Goal: Task Accomplishment & Management: Complete application form

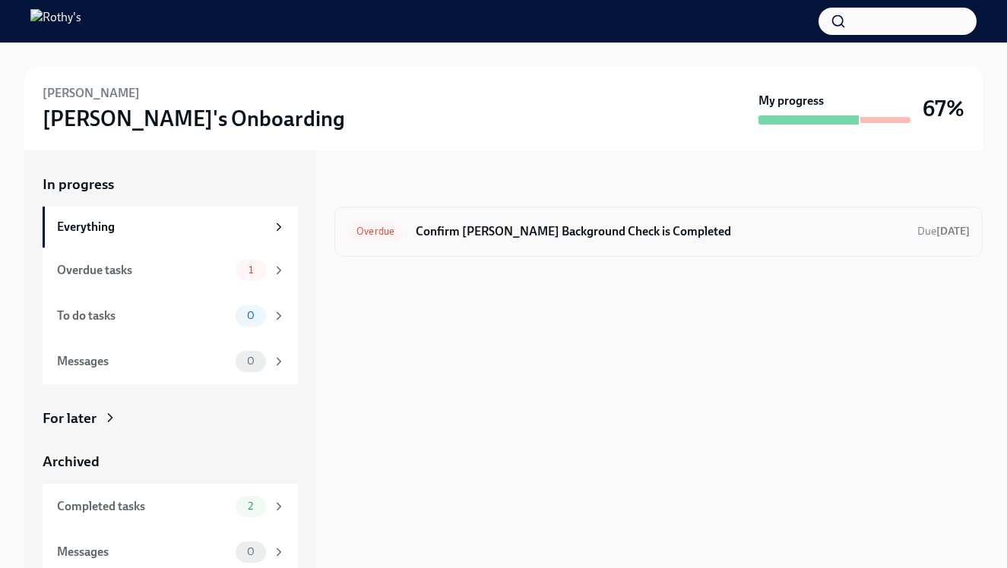
click at [542, 239] on h6 "Confirm [PERSON_NAME] Background Check is Completed" at bounding box center [660, 231] width 489 height 17
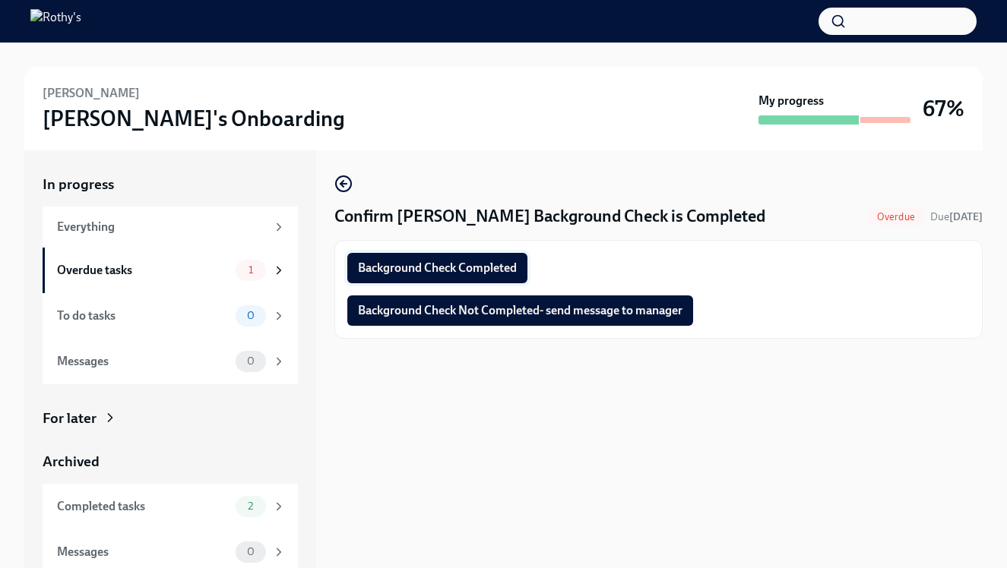
click at [496, 268] on span "Background Check Completed" at bounding box center [437, 268] width 159 height 15
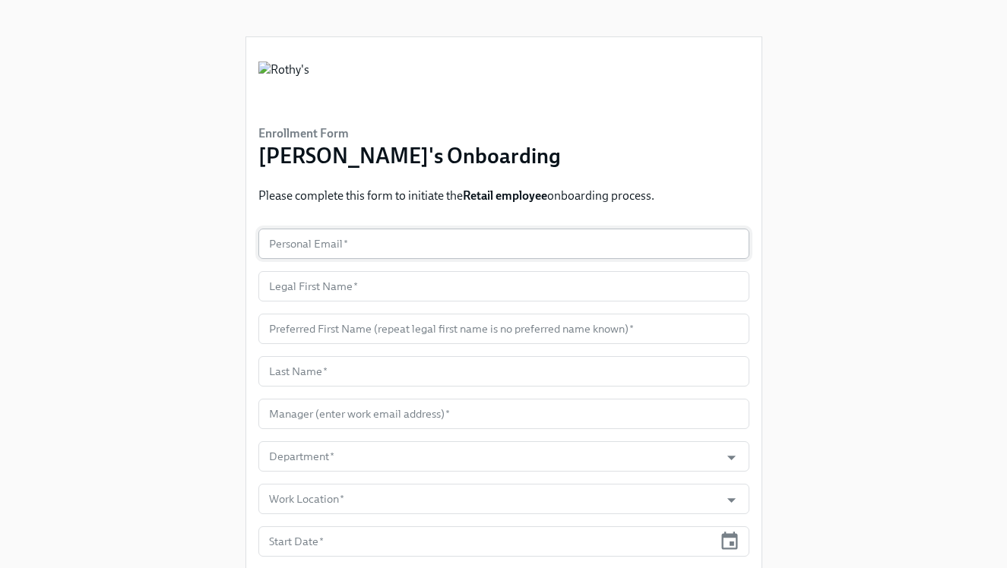
click at [382, 251] on input "text" at bounding box center [503, 244] width 491 height 30
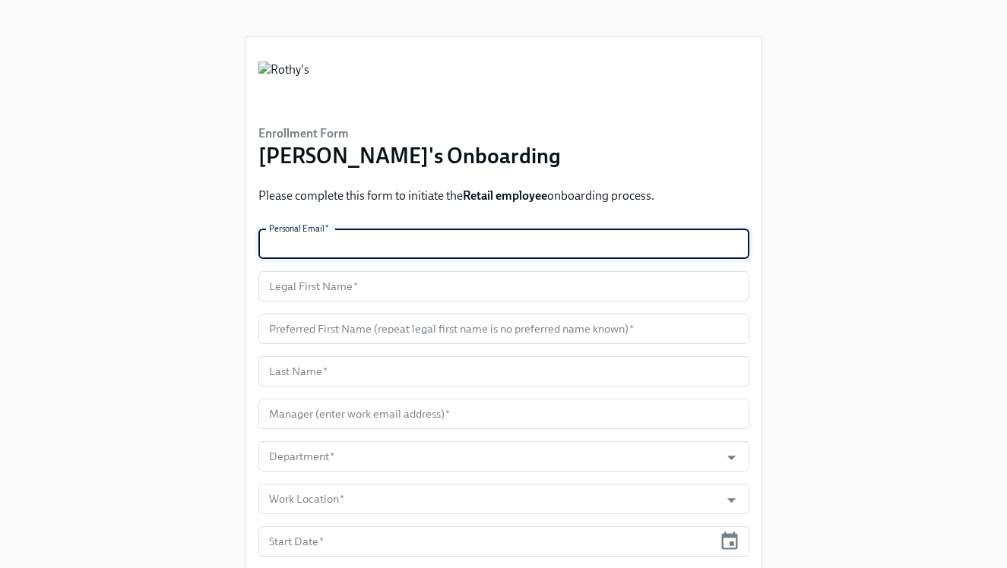
paste input "[EMAIL_ADDRESS][DOMAIN_NAME]"
type input "[EMAIL_ADDRESS][DOMAIN_NAME]"
click at [390, 292] on input "text" at bounding box center [503, 286] width 491 height 30
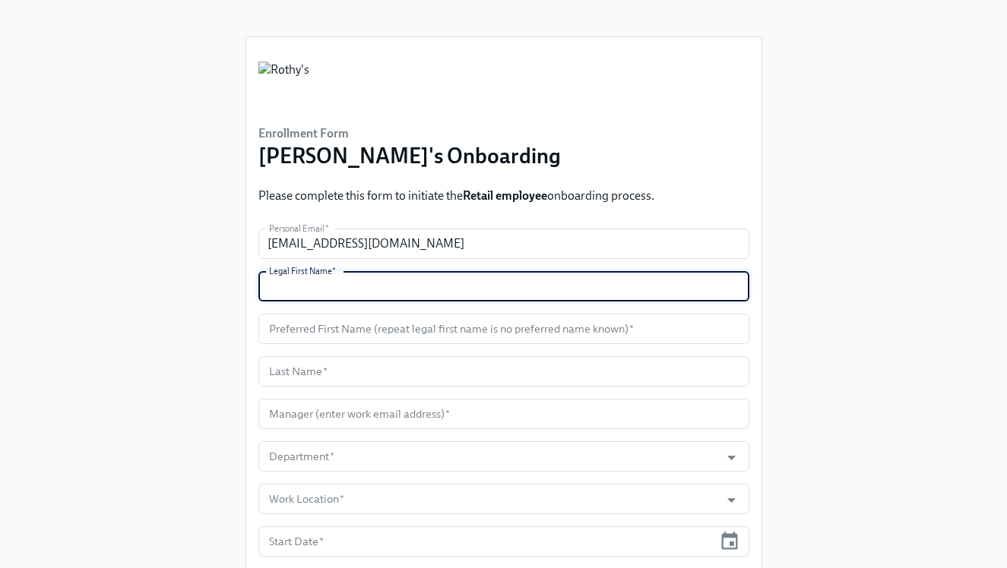
paste input "[PERSON_NAME]"
type input "[PERSON_NAME]"
click at [404, 324] on input "text" at bounding box center [503, 329] width 491 height 30
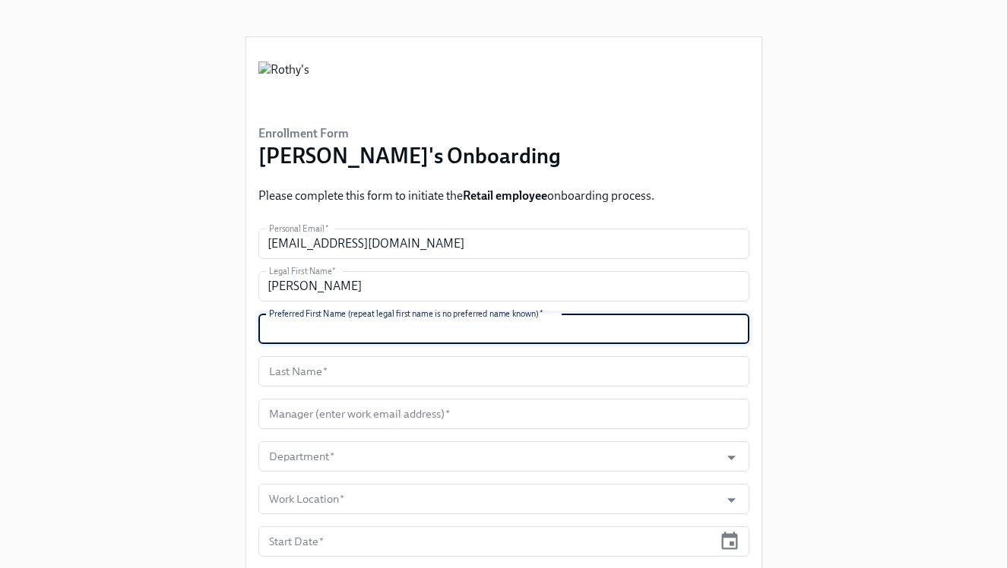
paste input "[PERSON_NAME]"
type input "[PERSON_NAME]"
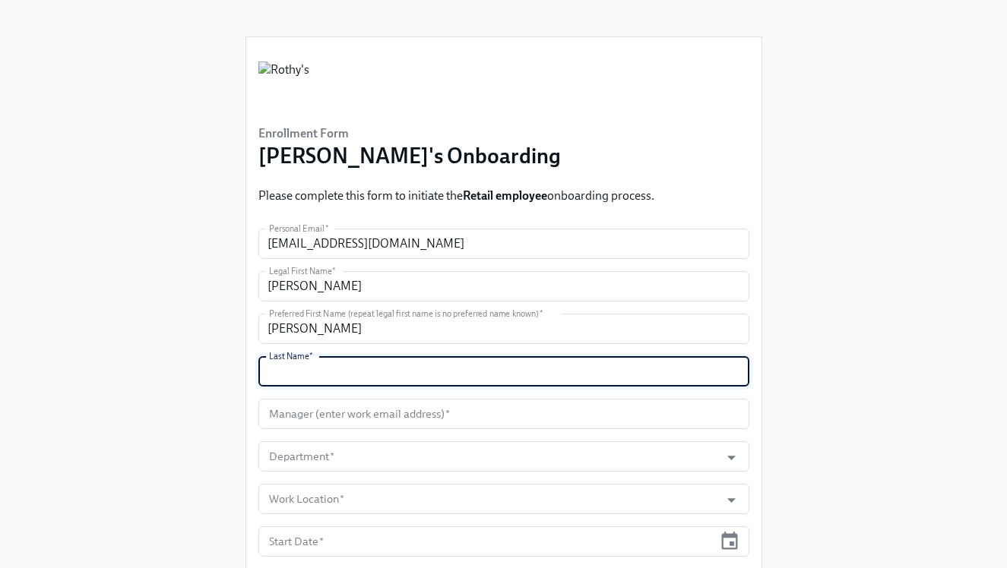
click at [354, 365] on input "text" at bounding box center [503, 371] width 491 height 30
paste input "[PERSON_NAME]"
type input "[PERSON_NAME]"
click at [324, 432] on form "Personal Email   * [EMAIL_ADDRESS][DOMAIN_NAME] Personal Email * Legal First Na…" at bounding box center [503, 499] width 491 height 541
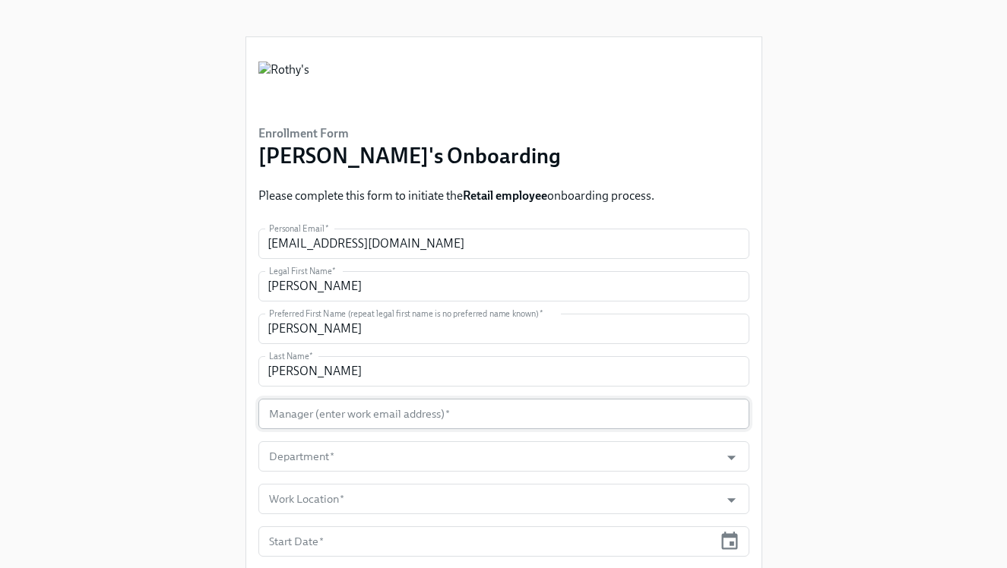
click at [324, 427] on input "text" at bounding box center [503, 414] width 491 height 30
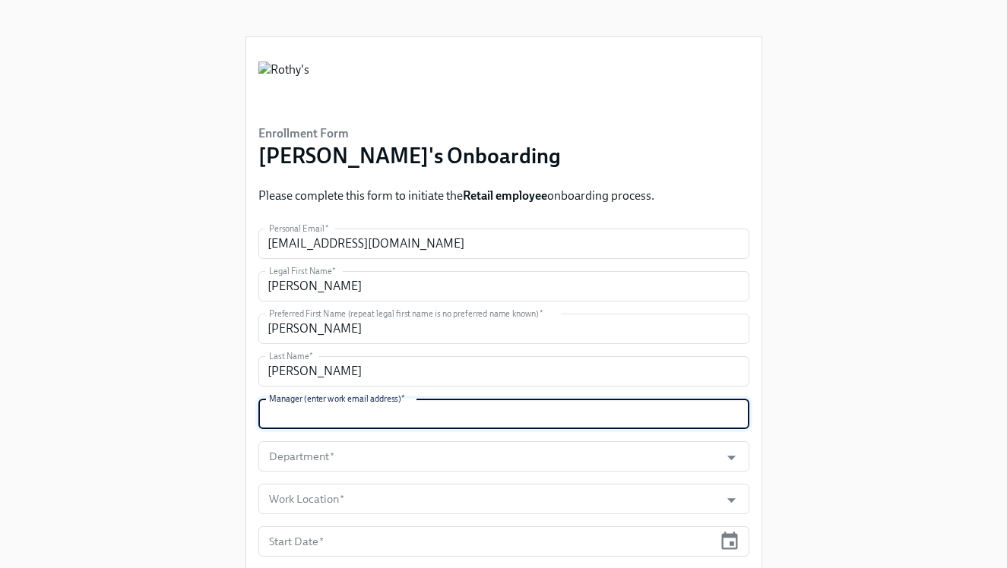
paste input "[EMAIL_ADDRESS][DOMAIN_NAME]"
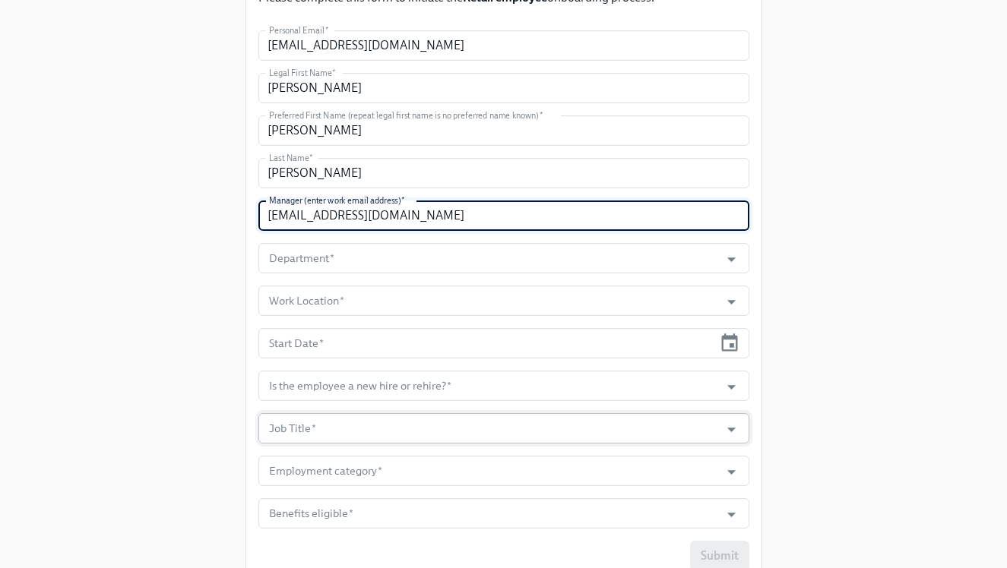
scroll to position [209, 0]
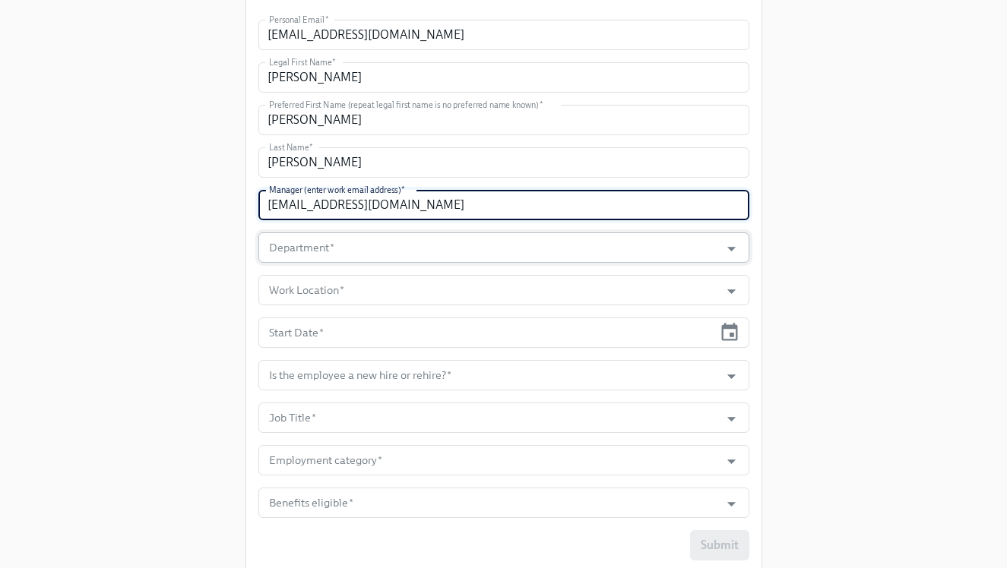
type input "[EMAIL_ADDRESS][DOMAIN_NAME]"
click at [428, 234] on input "Department   *" at bounding box center [489, 247] width 447 height 30
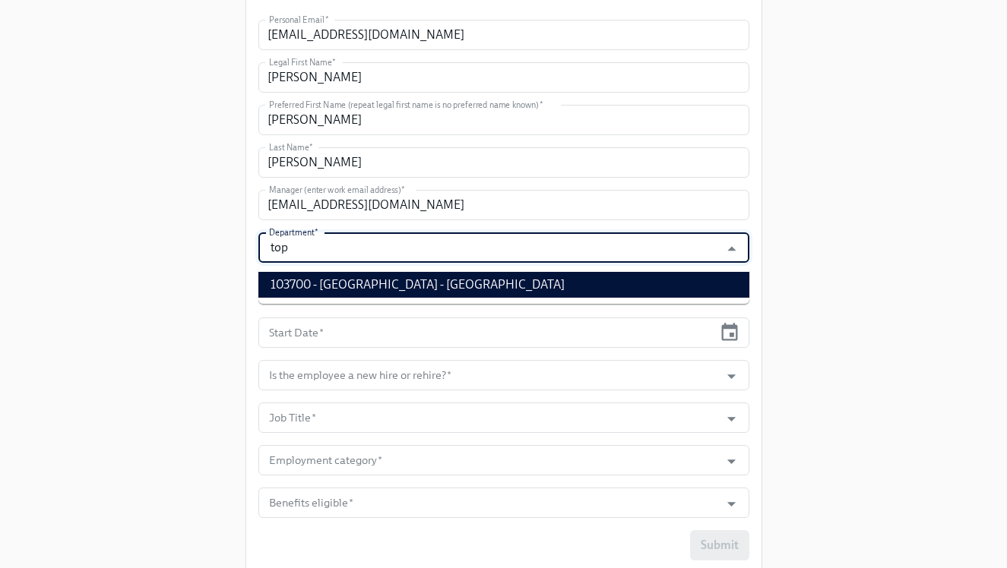
click at [441, 293] on li "103700 - [GEOGRAPHIC_DATA] - [GEOGRAPHIC_DATA]" at bounding box center [503, 285] width 491 height 26
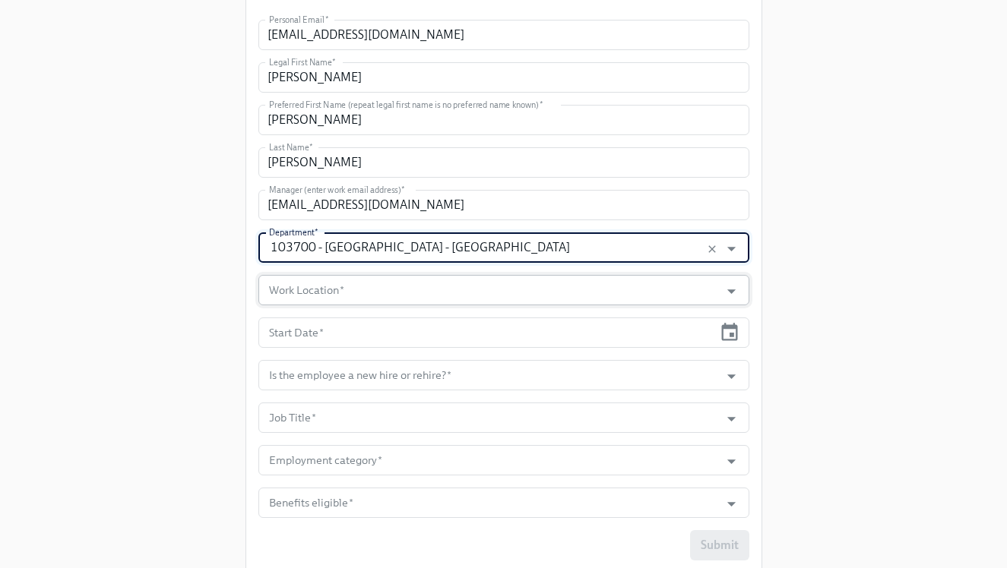
type input "103700 - [GEOGRAPHIC_DATA] - [GEOGRAPHIC_DATA]"
click at [405, 287] on input "Work Location   *" at bounding box center [489, 290] width 447 height 30
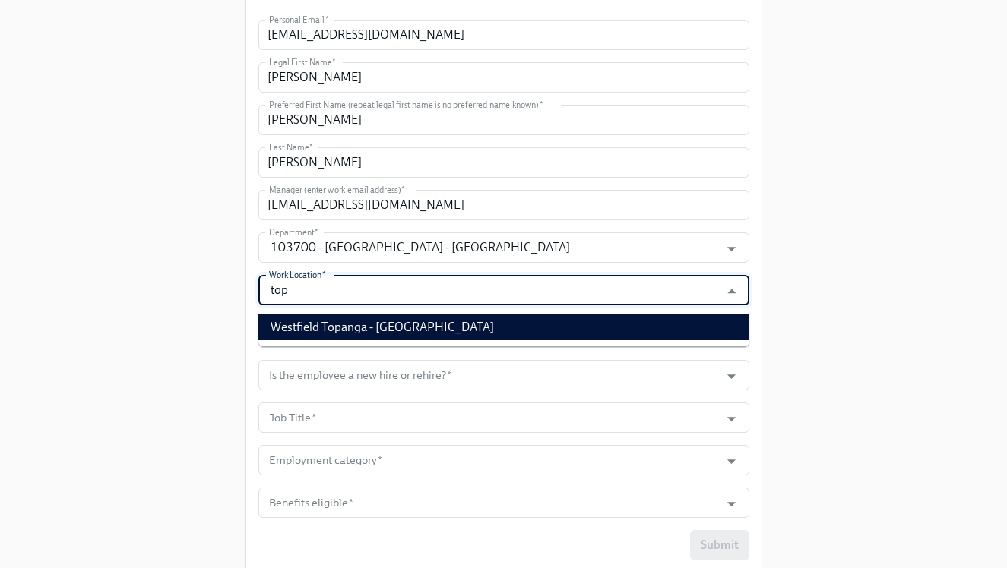
click at [408, 333] on li "Westfield Topanga - [GEOGRAPHIC_DATA]" at bounding box center [503, 328] width 491 height 26
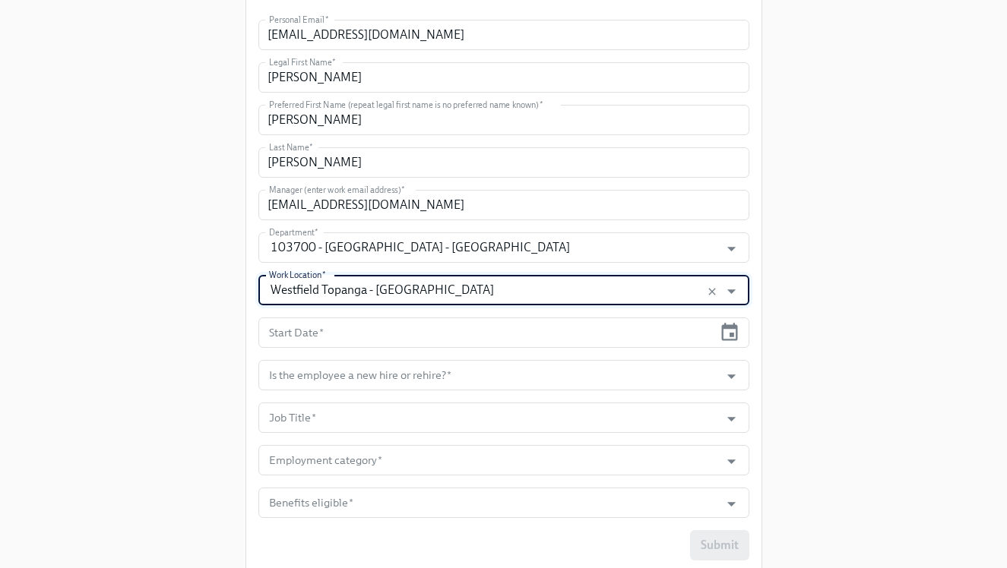
type input "Westfield Topanga - [GEOGRAPHIC_DATA]"
click at [730, 336] on icon "button" at bounding box center [730, 331] width 16 height 17
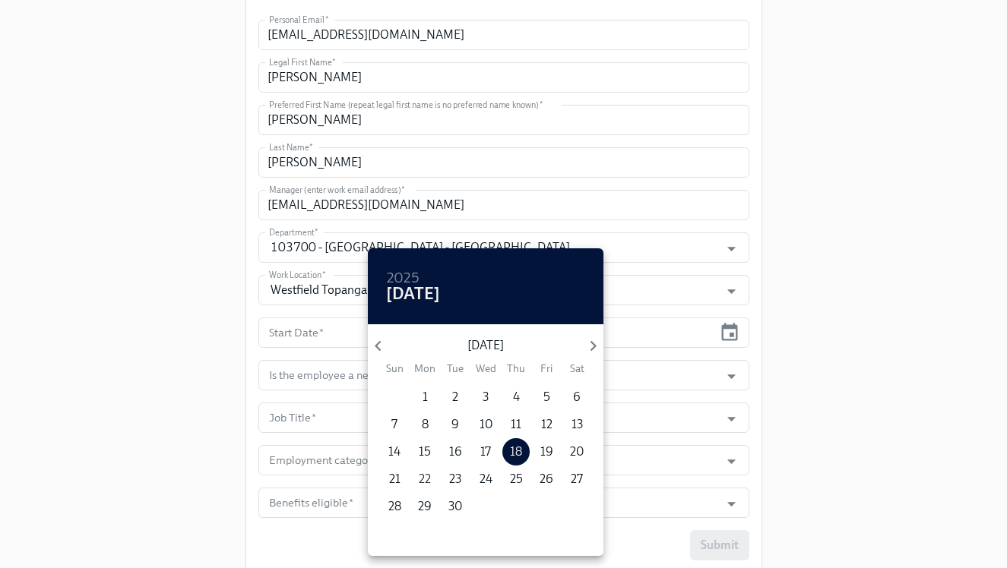
click at [421, 479] on p "22" at bounding box center [425, 479] width 12 height 17
type input "[DATE]"
click at [141, 424] on div at bounding box center [503, 284] width 1007 height 568
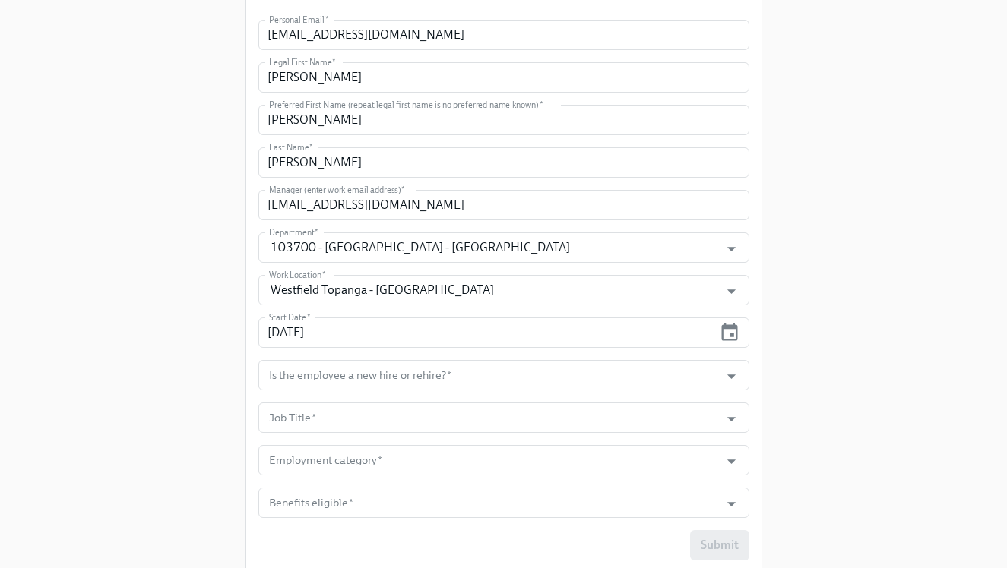
click at [392, 391] on form "Personal Email   * [EMAIL_ADDRESS][DOMAIN_NAME] Personal Email * Legal First Na…" at bounding box center [503, 290] width 491 height 541
click at [396, 383] on input "Is the employee a new hire or rehire?   *" at bounding box center [489, 375] width 447 height 30
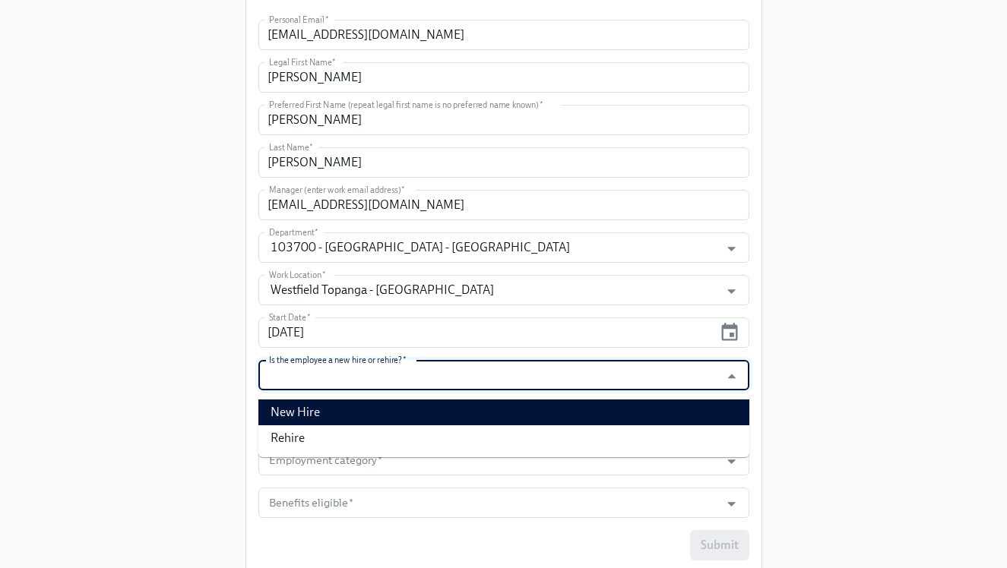
click at [389, 411] on li "New Hire" at bounding box center [503, 413] width 491 height 26
type input "New Hire"
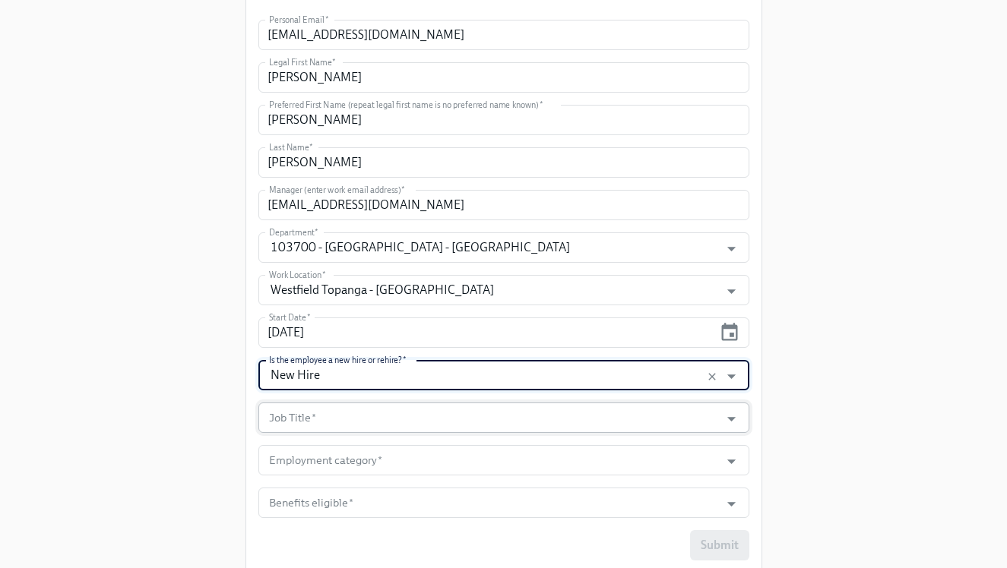
click at [382, 416] on input "Job Title   *" at bounding box center [489, 418] width 447 height 30
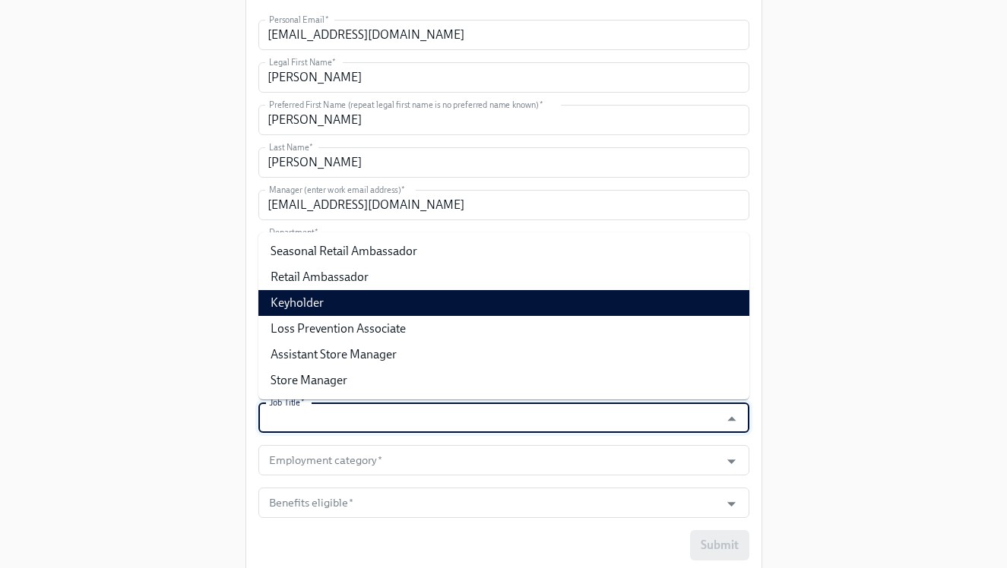
click at [397, 303] on li "Keyholder" at bounding box center [503, 303] width 491 height 26
type input "Keyholder"
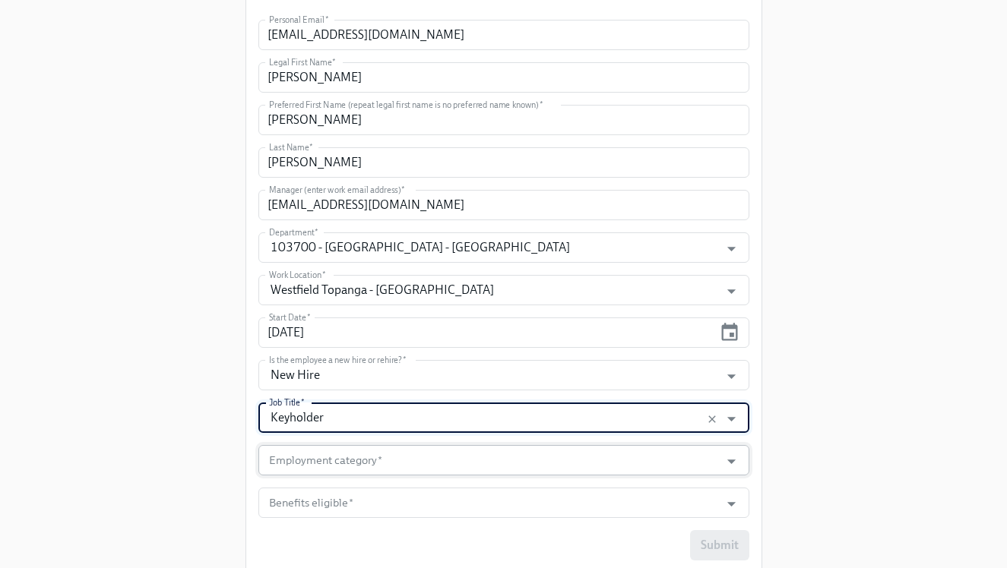
click at [383, 466] on input "Employment category   *" at bounding box center [489, 460] width 447 height 30
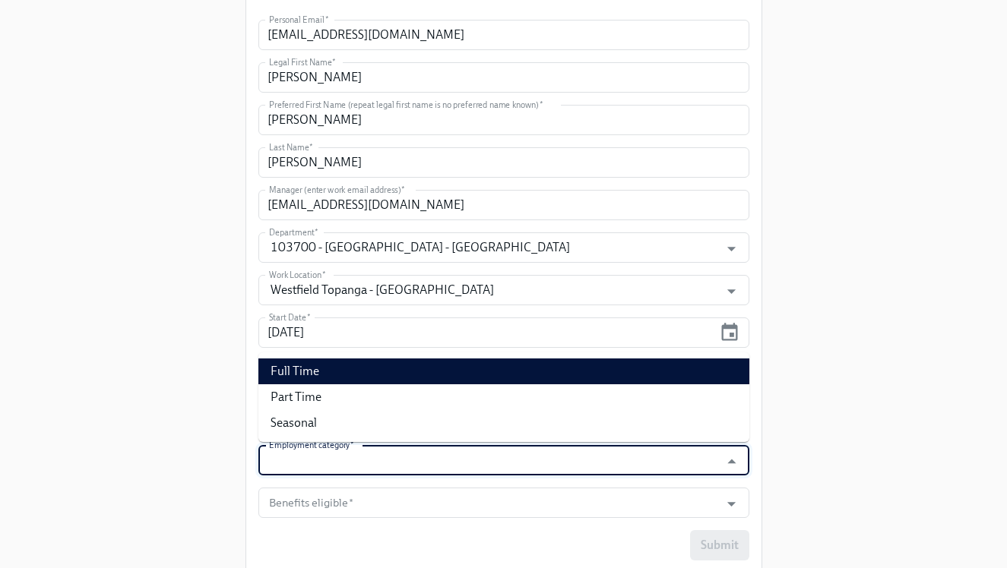
click at [386, 380] on li "Full Time" at bounding box center [503, 372] width 491 height 26
type input "Full Time"
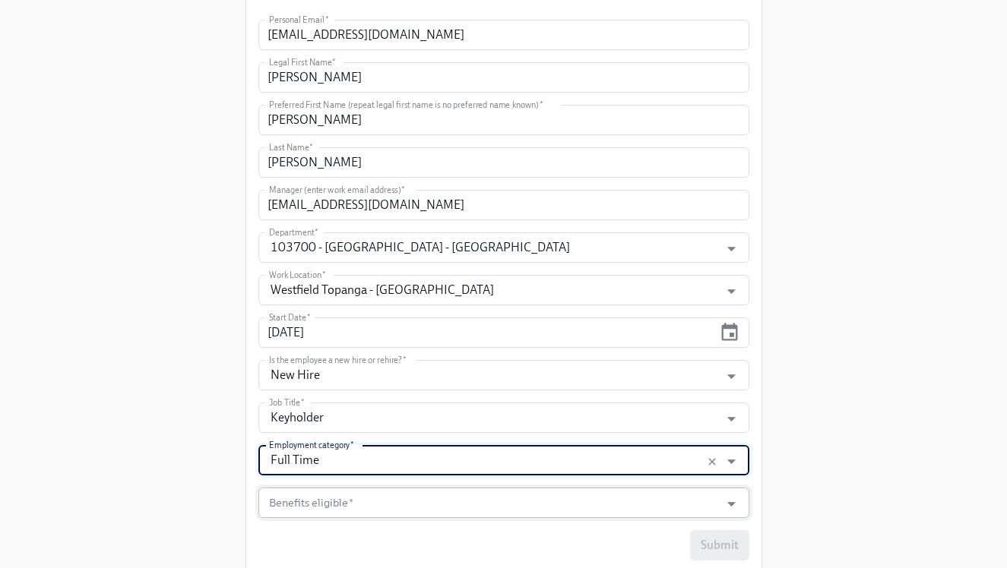
click at [395, 503] on input "Benefits eligible   *" at bounding box center [489, 503] width 447 height 30
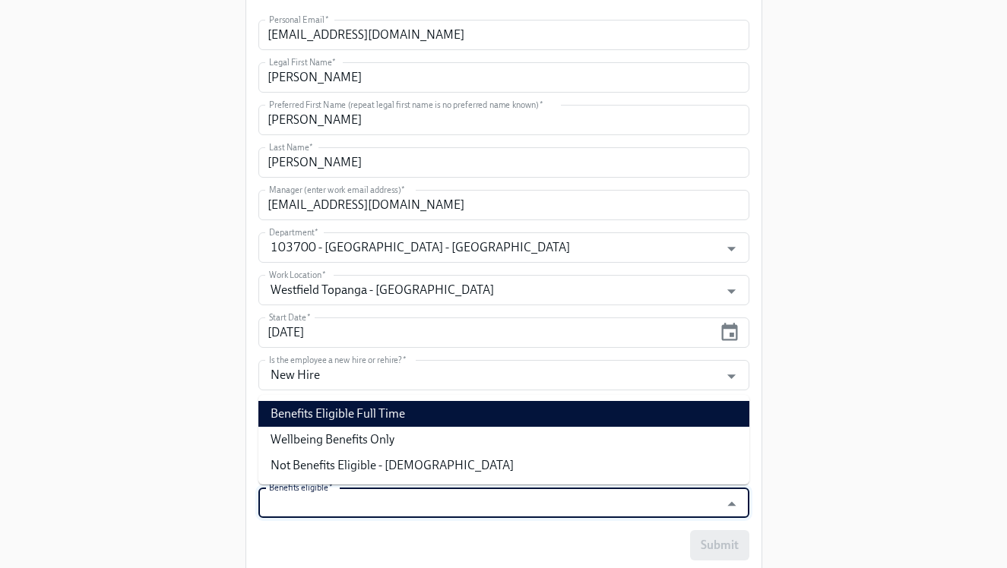
click at [406, 414] on li "Benefits Eligible Full Time" at bounding box center [503, 414] width 491 height 26
type input "Benefits Eligible Full Time"
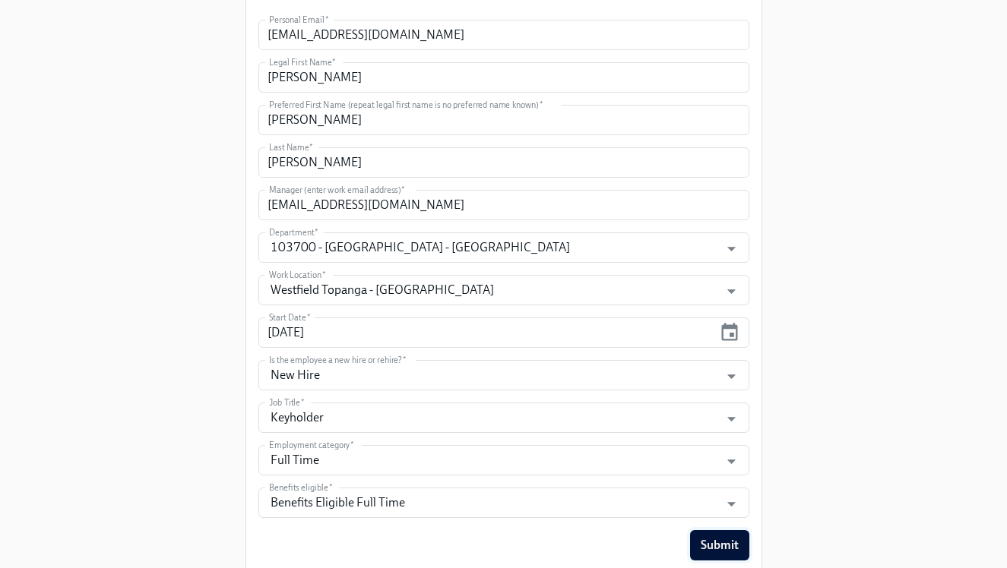
click at [715, 544] on span "Submit" at bounding box center [719, 545] width 38 height 15
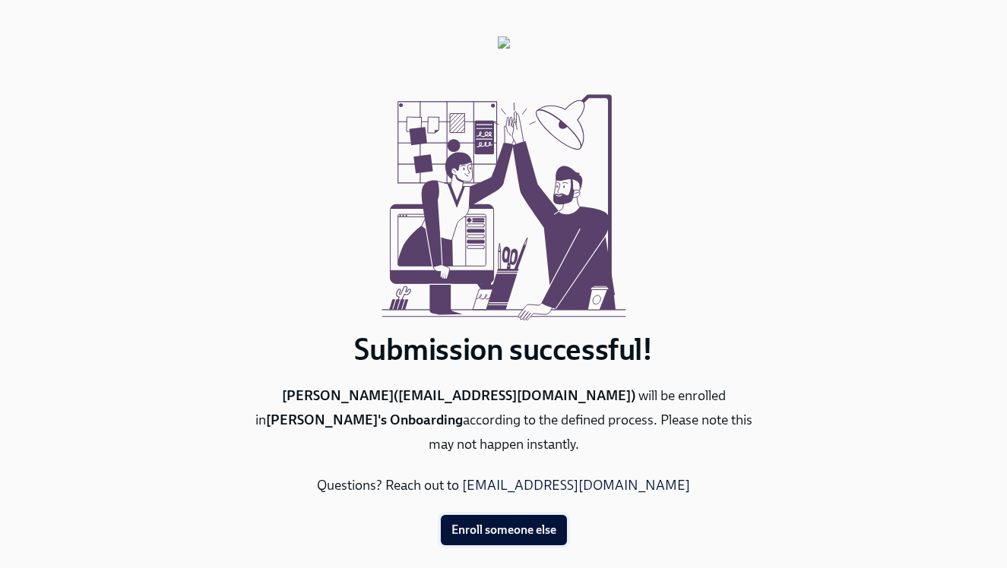
click at [504, 523] on span "Enroll someone else" at bounding box center [503, 530] width 105 height 15
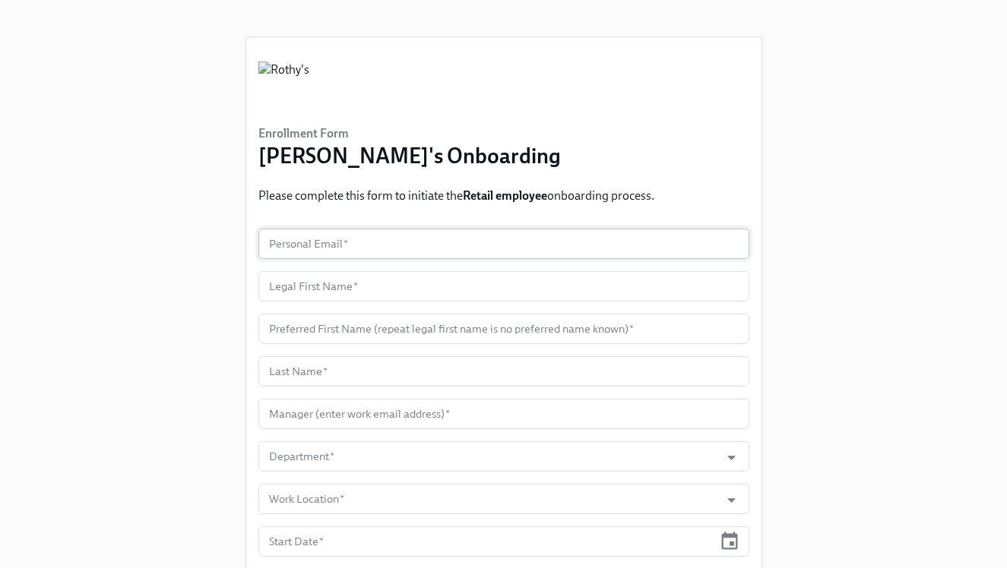
click at [363, 255] on input "text" at bounding box center [503, 244] width 491 height 30
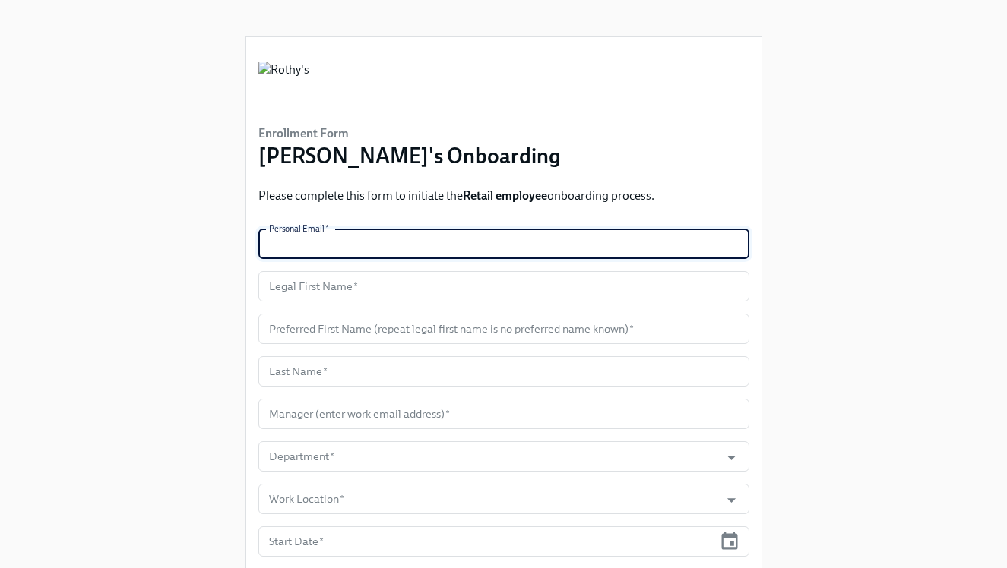
paste input "[EMAIL_ADDRESS][DOMAIN_NAME]"
type input "[EMAIL_ADDRESS][DOMAIN_NAME]"
click at [317, 288] on input "text" at bounding box center [503, 286] width 491 height 30
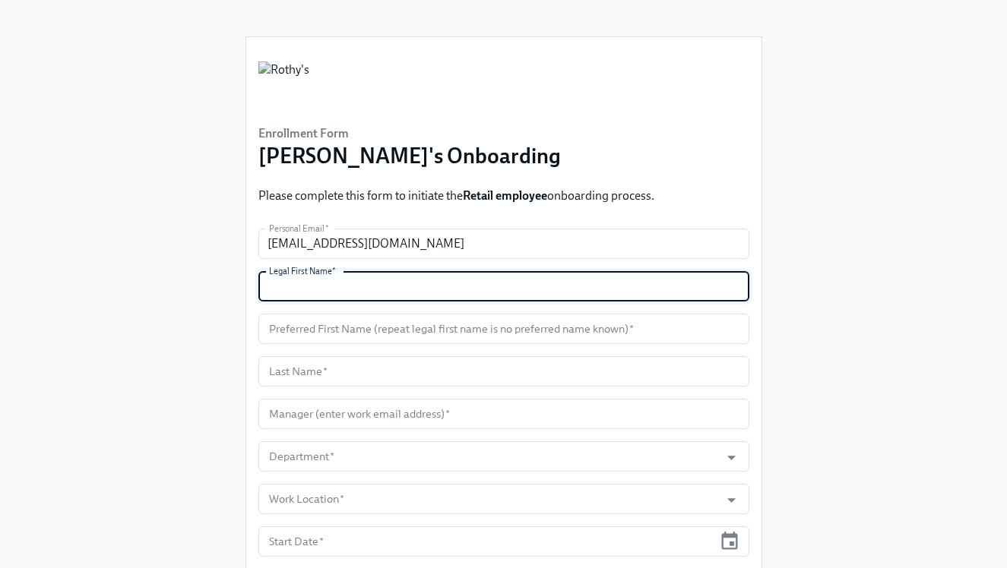
paste input "Ildulce"
type input "Ildulce"
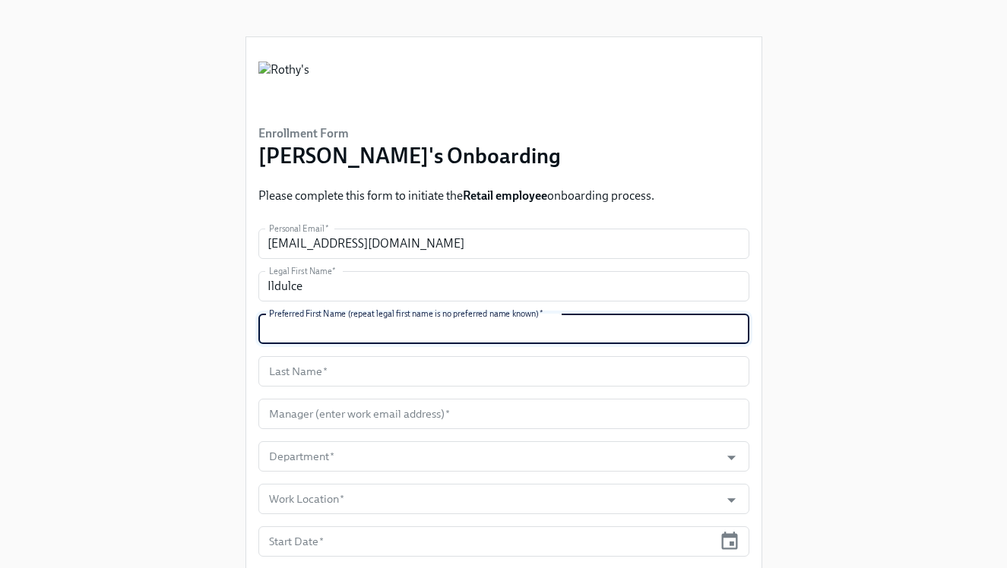
click at [349, 330] on input "text" at bounding box center [503, 329] width 491 height 30
paste input "Dulce"
type input "Dulce"
click at [318, 358] on input "text" at bounding box center [503, 371] width 491 height 30
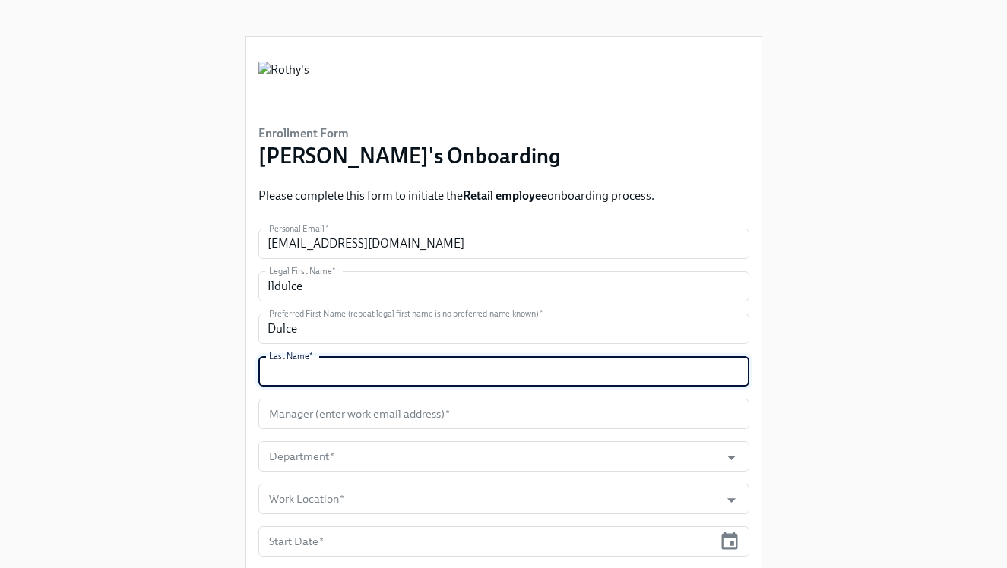
paste input "[PERSON_NAME]"
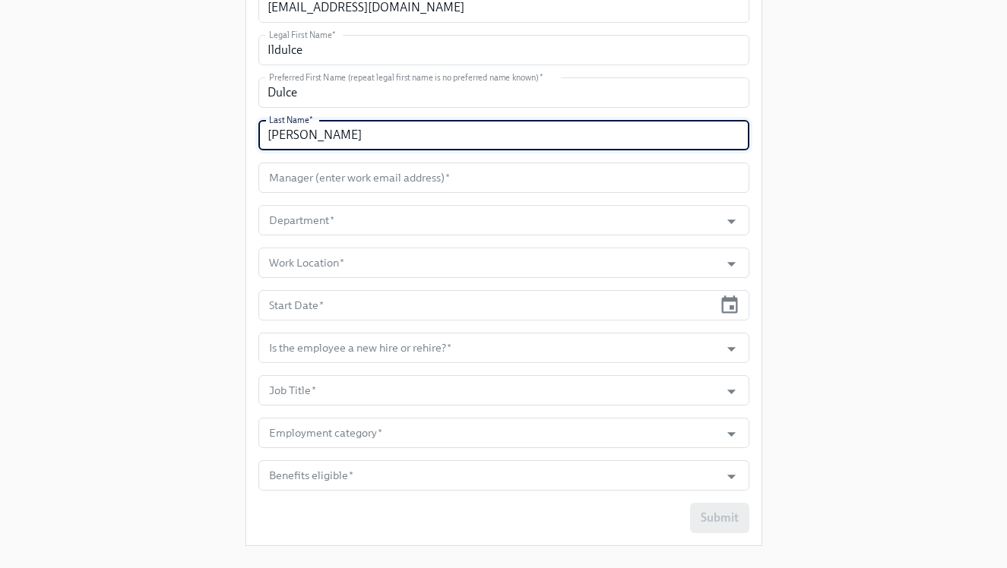
scroll to position [242, 0]
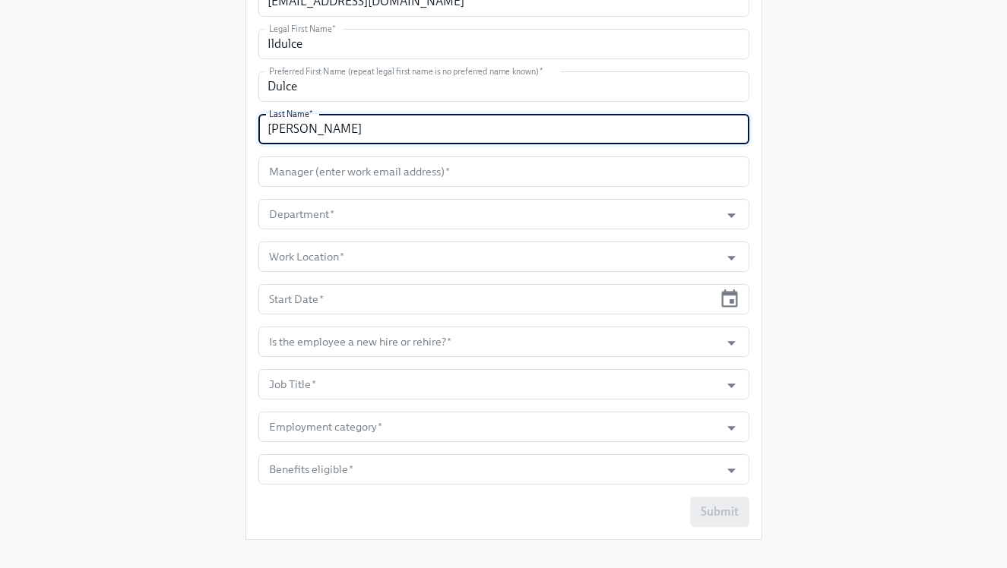
type input "[PERSON_NAME]"
click at [353, 166] on input "text" at bounding box center [503, 171] width 491 height 30
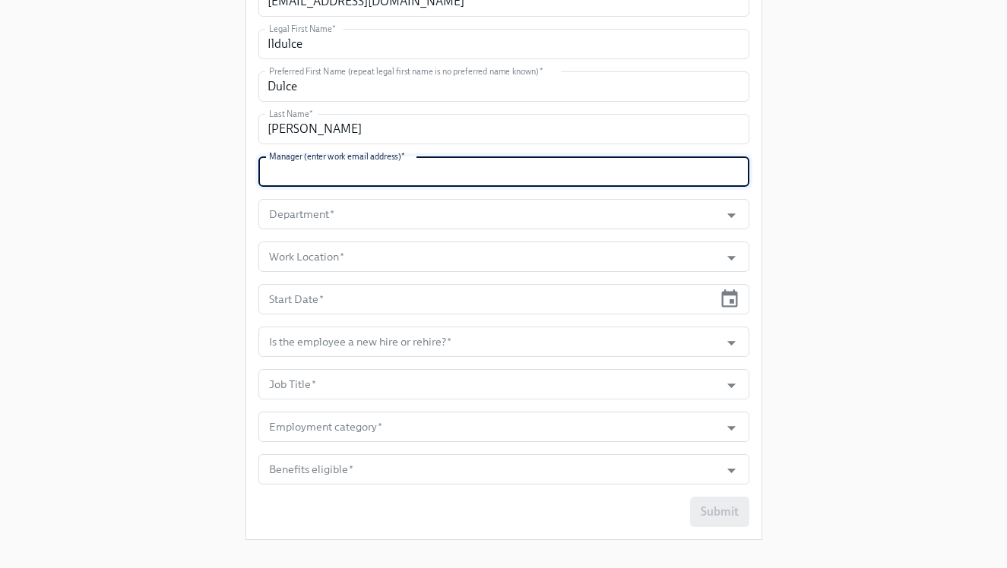
paste input "[EMAIL_ADDRESS][DOMAIN_NAME]"
type input "[EMAIL_ADDRESS][DOMAIN_NAME]"
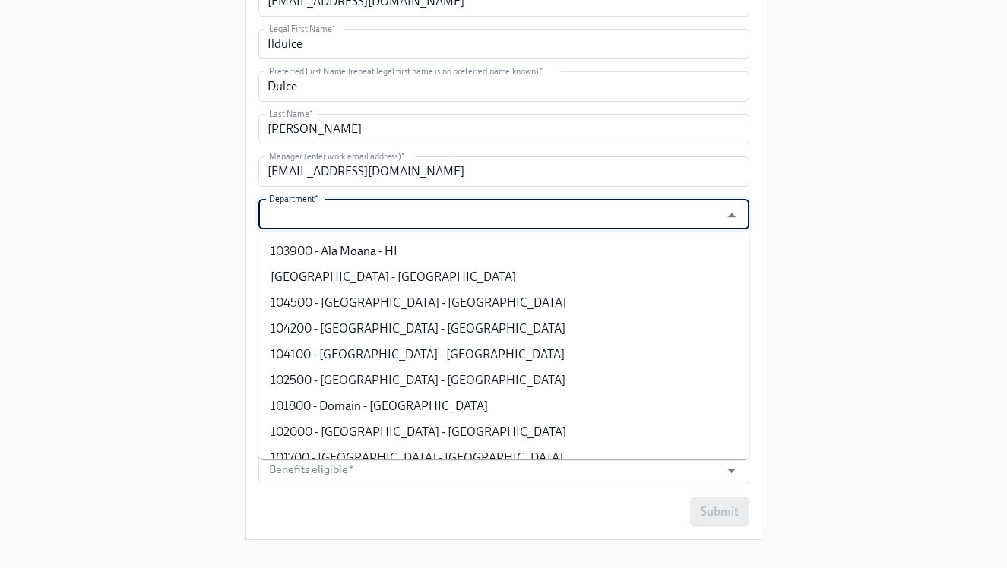
click at [463, 220] on input "Department   *" at bounding box center [489, 214] width 447 height 30
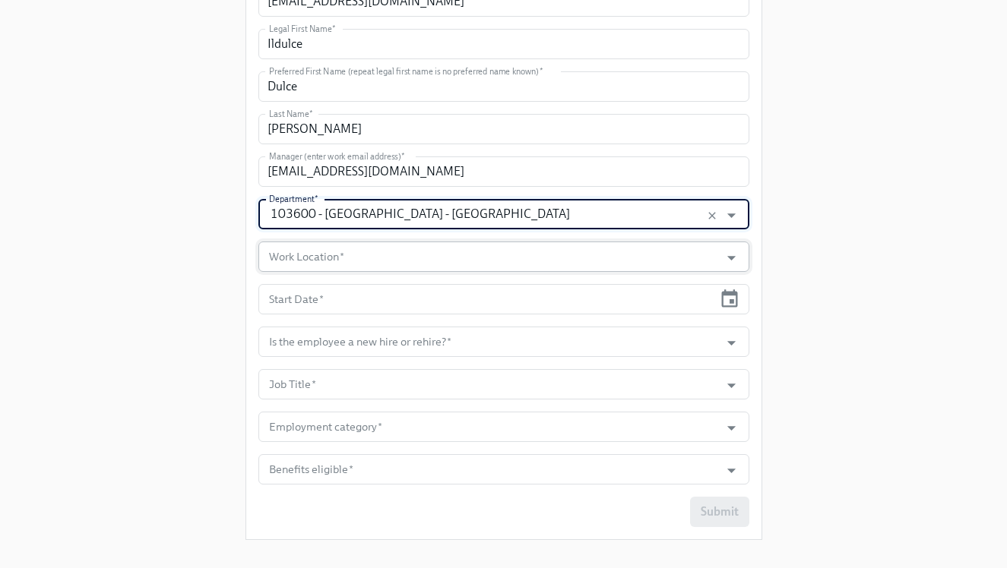
type input "103600 - [GEOGRAPHIC_DATA] - [GEOGRAPHIC_DATA]"
click at [455, 255] on input "Work Location   *" at bounding box center [489, 257] width 447 height 30
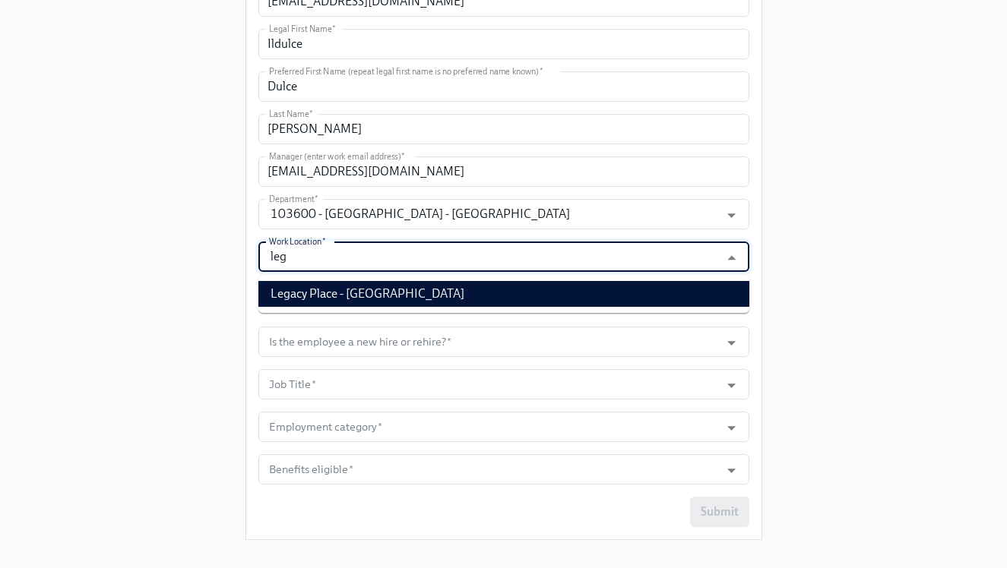
click at [462, 296] on li "Legacy Place - [GEOGRAPHIC_DATA]" at bounding box center [503, 294] width 491 height 26
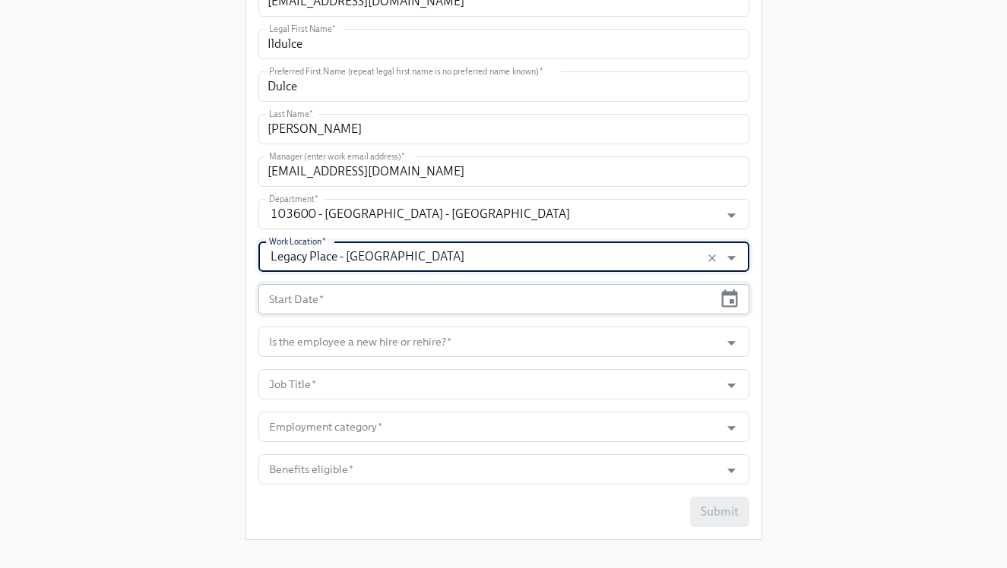
type input "Legacy Place - [GEOGRAPHIC_DATA]"
click at [717, 303] on div "Start Date *" at bounding box center [503, 299] width 491 height 30
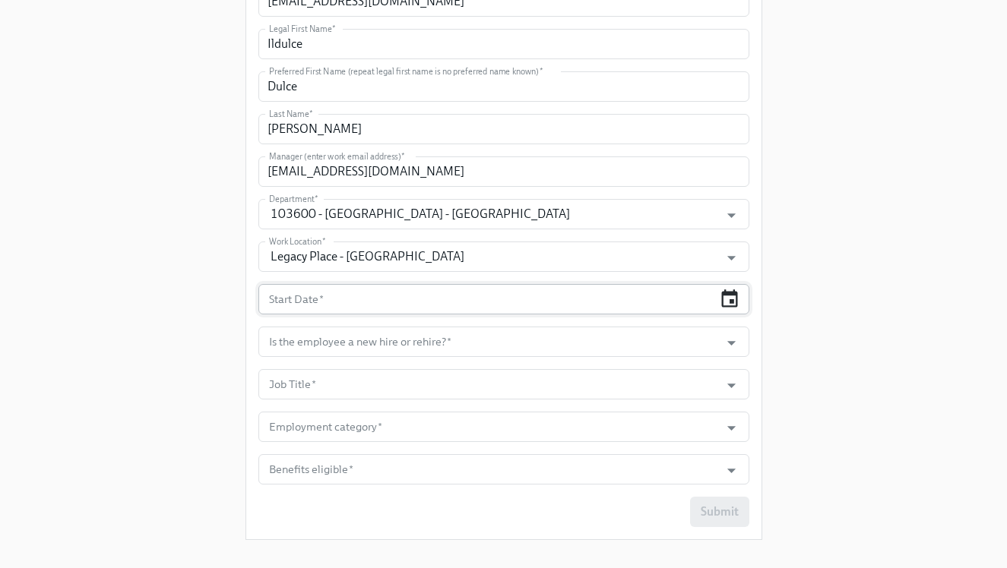
click at [729, 303] on icon "button" at bounding box center [729, 299] width 21 height 21
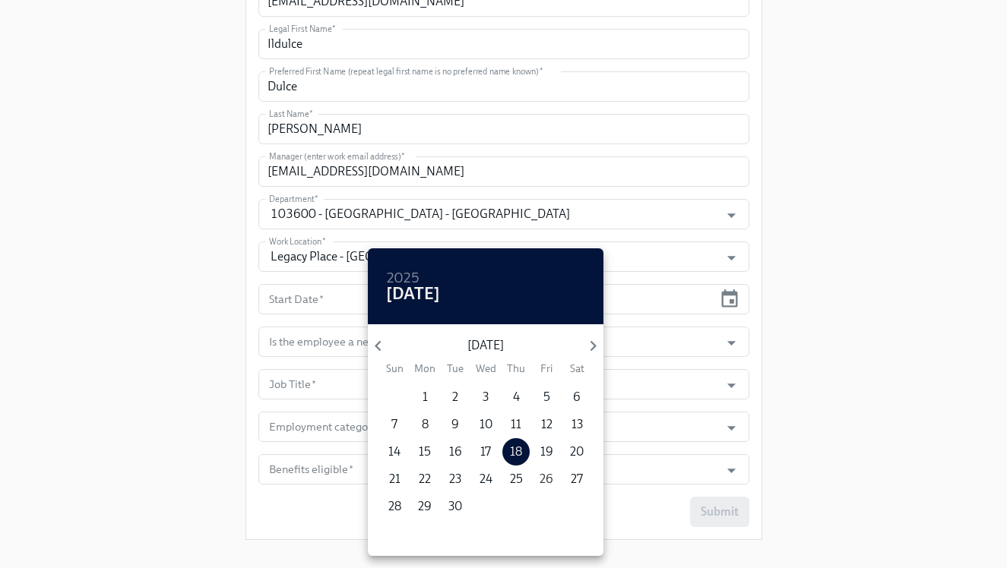
click at [549, 480] on p "26" at bounding box center [546, 479] width 14 height 17
type input "[DATE]"
click at [691, 341] on div at bounding box center [503, 284] width 1007 height 568
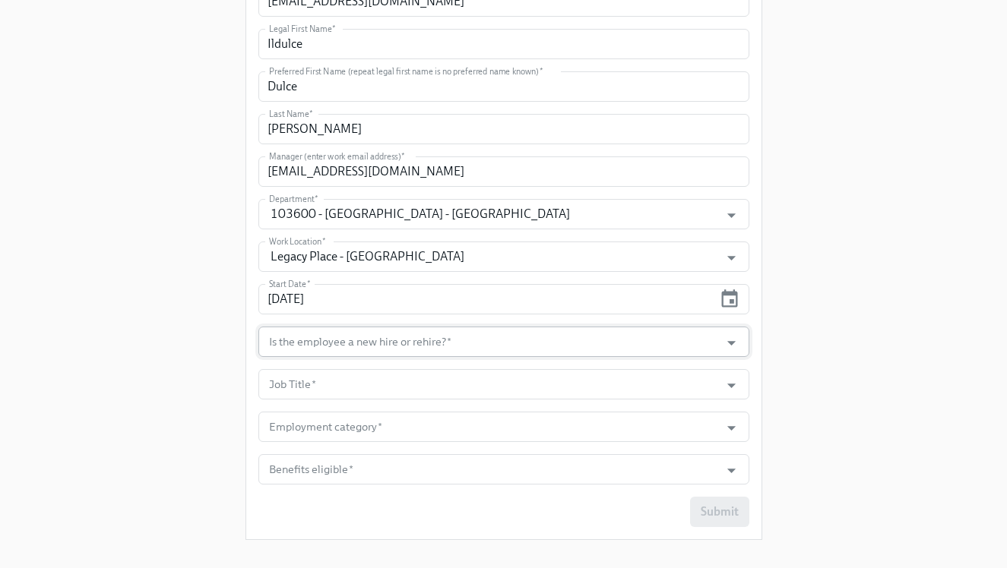
click at [419, 340] on input "Is the employee a new hire or rehire?   *" at bounding box center [489, 342] width 447 height 30
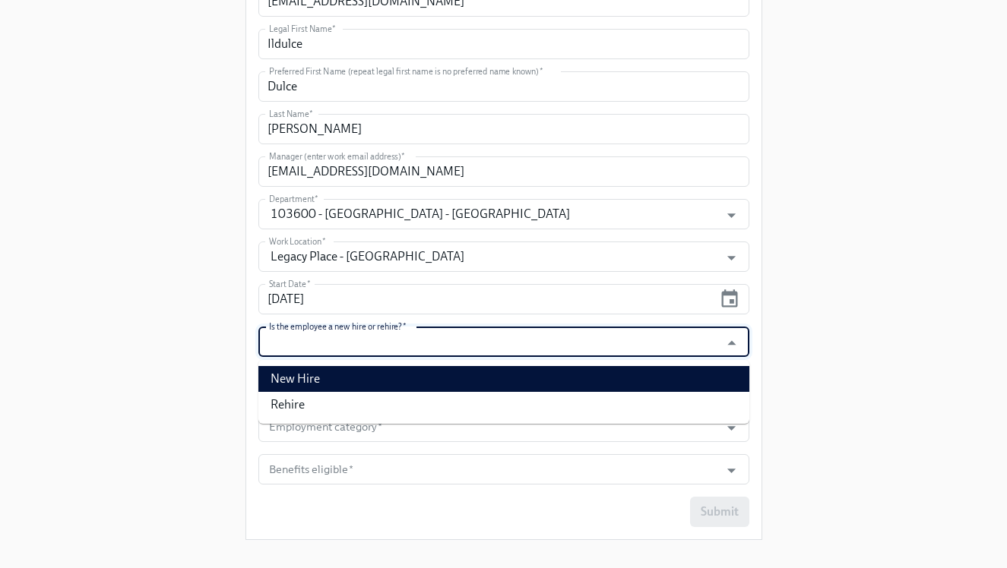
click at [411, 371] on li "New Hire" at bounding box center [503, 379] width 491 height 26
type input "New Hire"
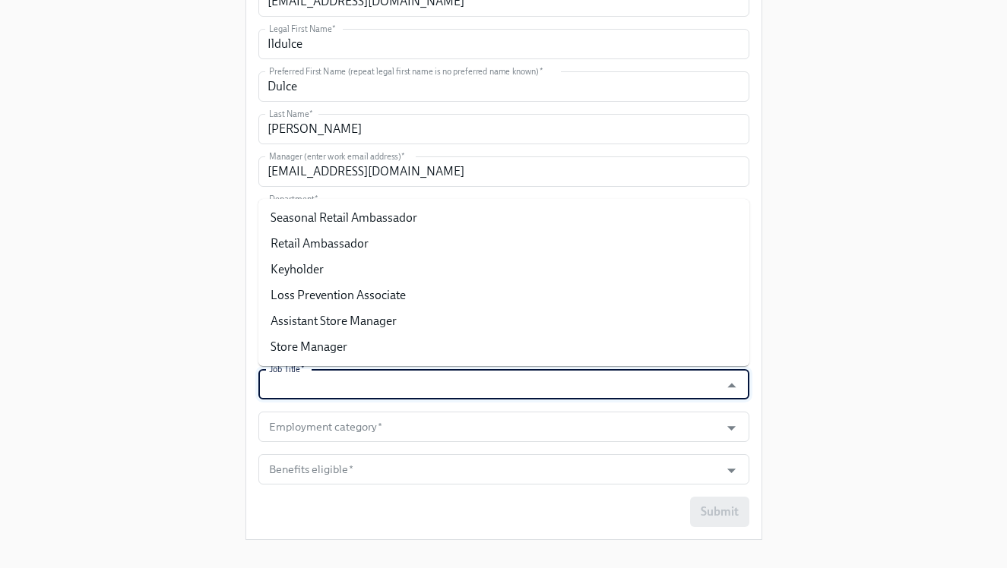
click at [402, 371] on input "Job Title   *" at bounding box center [489, 384] width 447 height 30
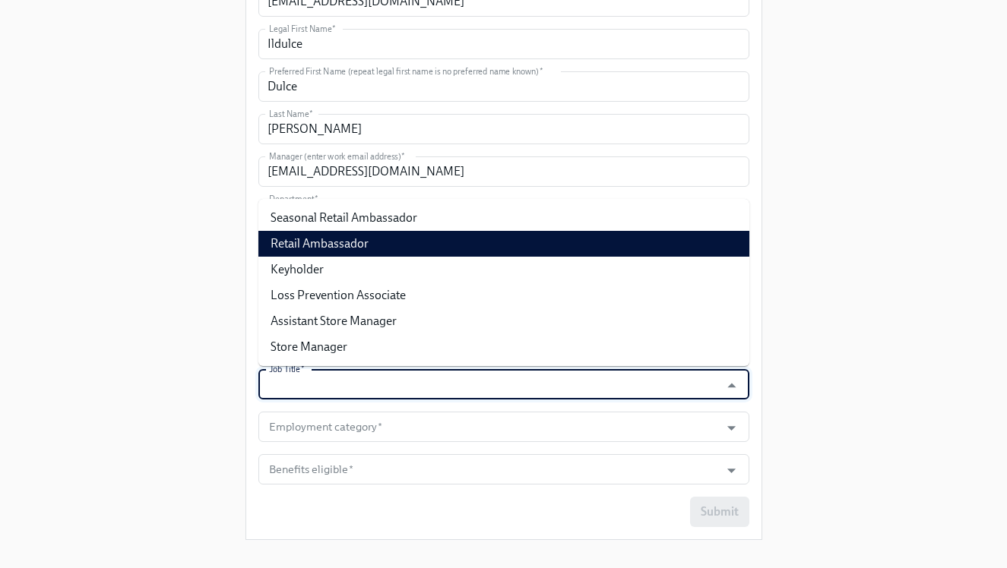
click at [413, 235] on li "Retail Ambassador" at bounding box center [503, 244] width 491 height 26
type input "Retail Ambassador"
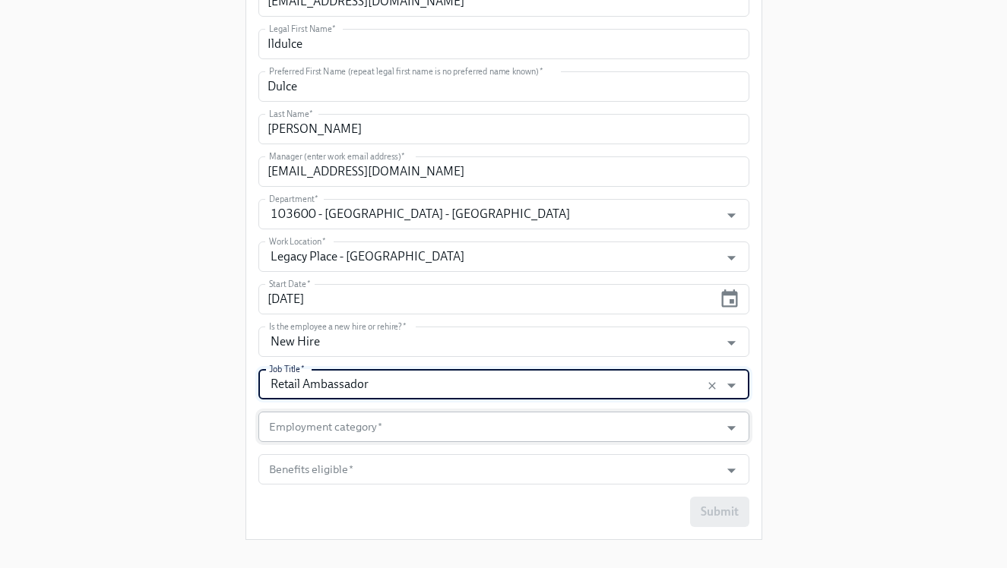
click at [303, 428] on input "Employment category   *" at bounding box center [489, 427] width 447 height 30
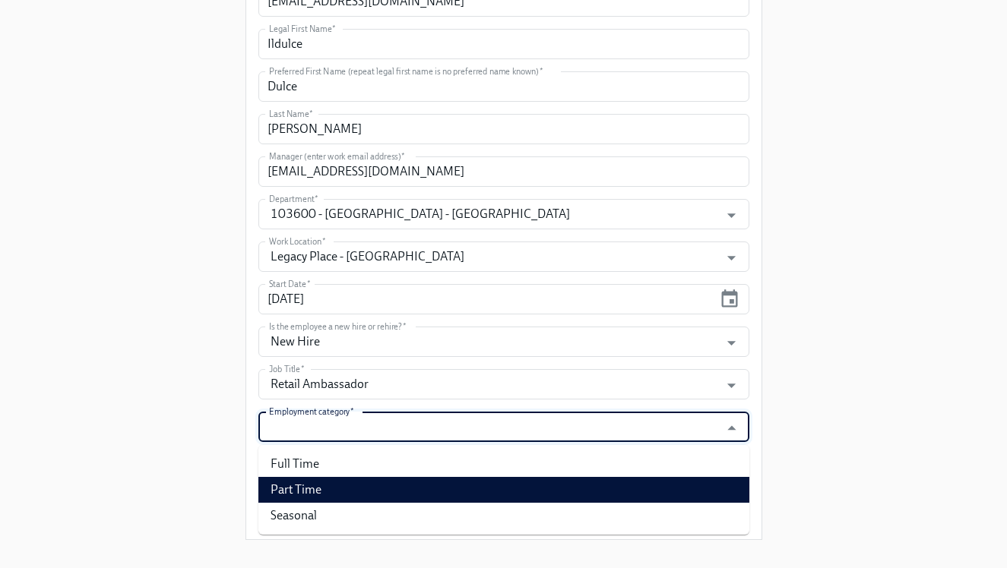
click at [317, 486] on li "Part Time" at bounding box center [503, 490] width 491 height 26
type input "Part Time"
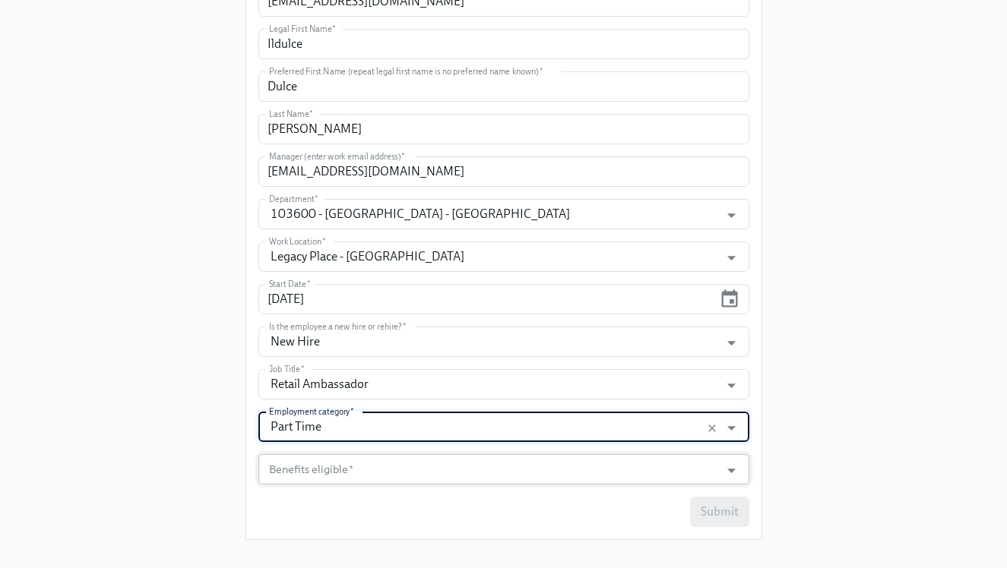
click at [327, 463] on input "Benefits eligible   *" at bounding box center [489, 469] width 447 height 30
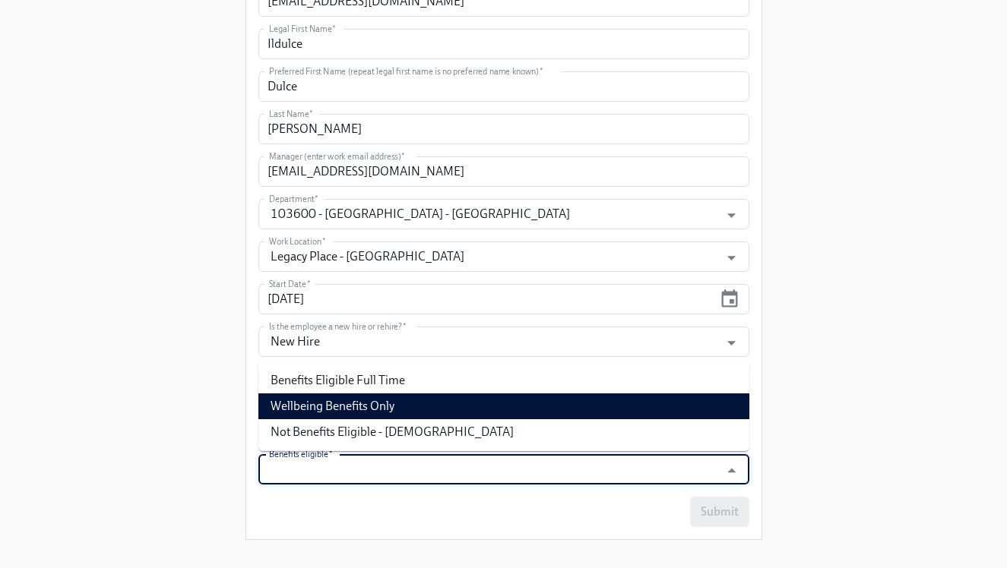
click at [342, 415] on li "Wellbeing Benefits Only" at bounding box center [503, 407] width 491 height 26
type input "Wellbeing Benefits Only"
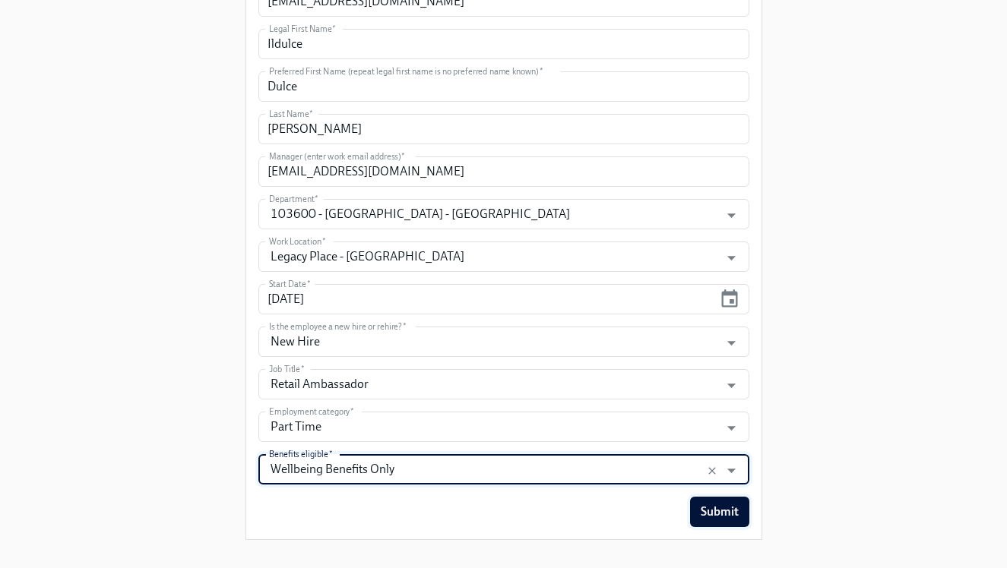
click at [729, 507] on span "Submit" at bounding box center [719, 511] width 38 height 15
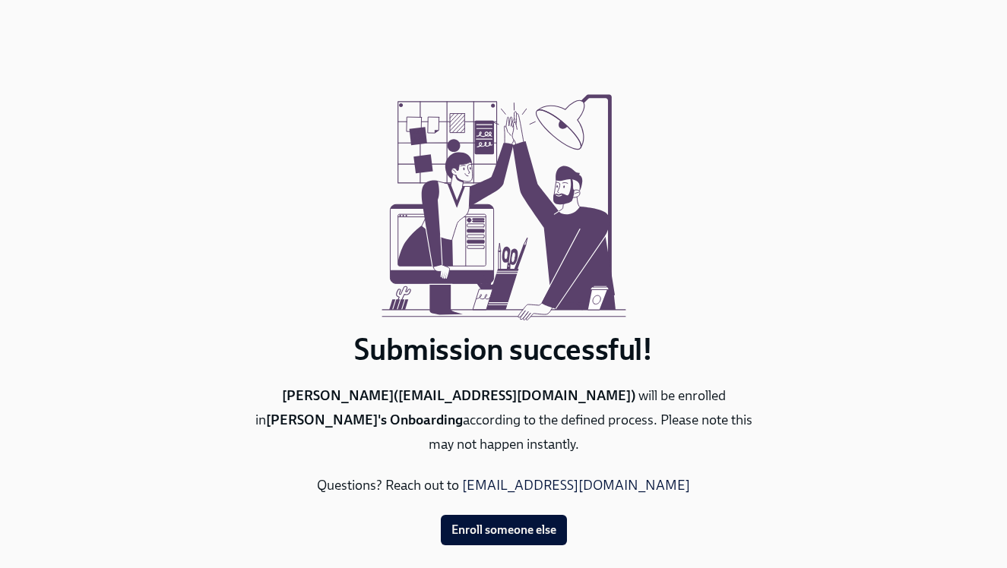
scroll to position [26, 0]
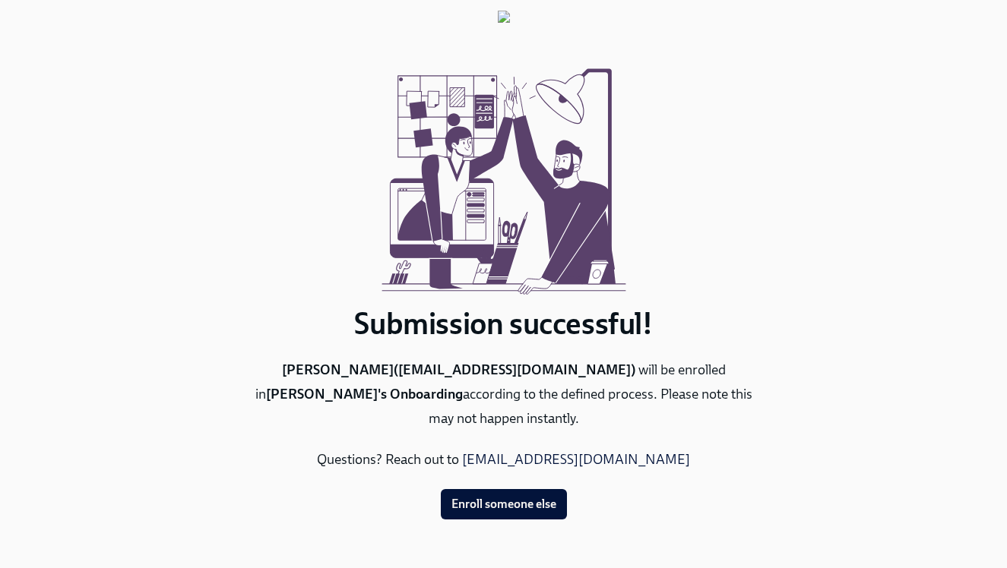
click at [569, 503] on div "Submission successful! [PERSON_NAME] ( [EMAIL_ADDRESS][DOMAIN_NAME] ) will be e…" at bounding box center [503, 265] width 517 height 509
click at [539, 501] on span "Enroll someone else" at bounding box center [503, 504] width 105 height 15
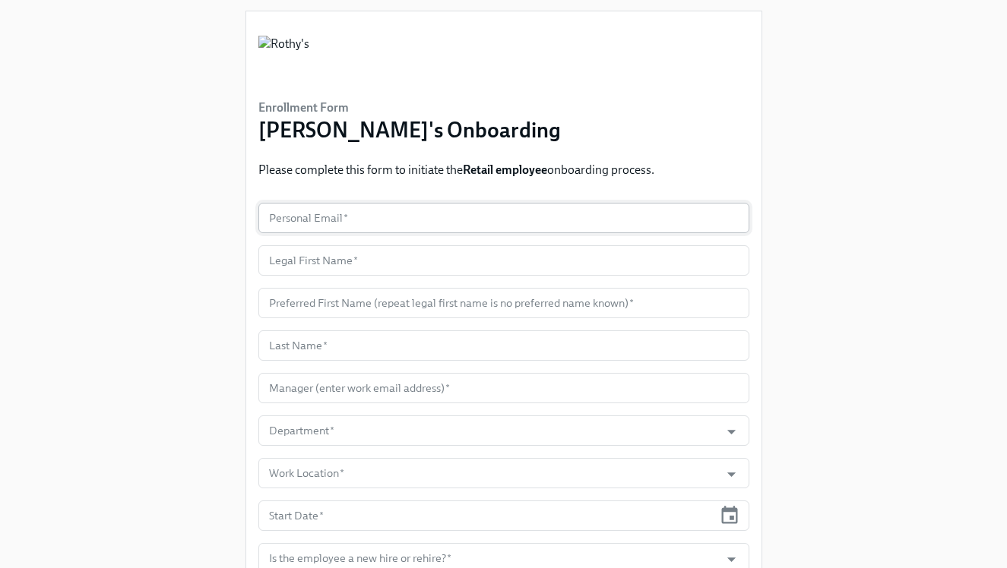
click at [375, 220] on input "text" at bounding box center [503, 218] width 491 height 30
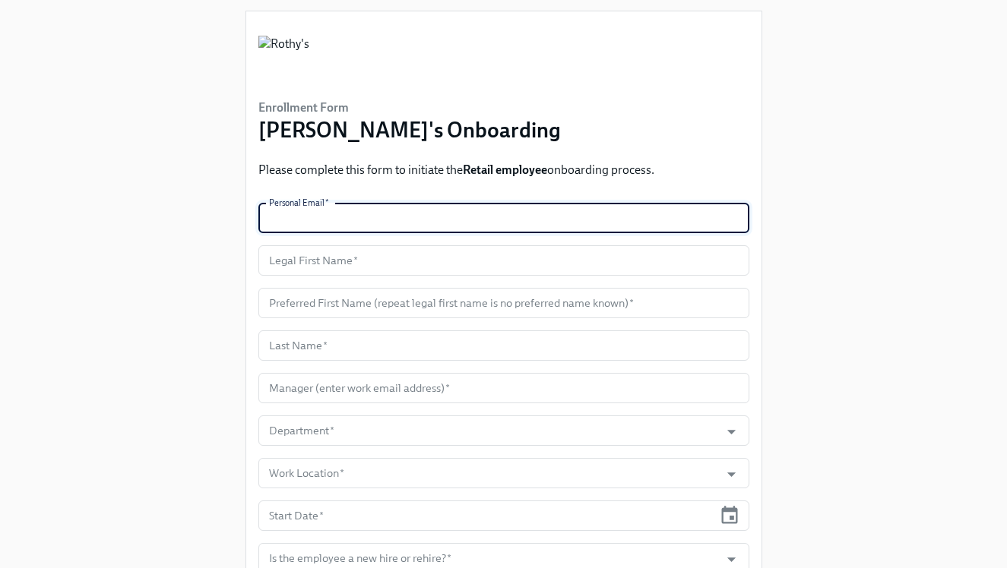
paste input "[DOMAIN_NAME][EMAIL_ADDRESS][DOMAIN_NAME]"
type input "[DOMAIN_NAME][EMAIL_ADDRESS][DOMAIN_NAME]"
click at [314, 268] on input "text" at bounding box center [503, 260] width 491 height 30
paste input "[GEOGRAPHIC_DATA]"
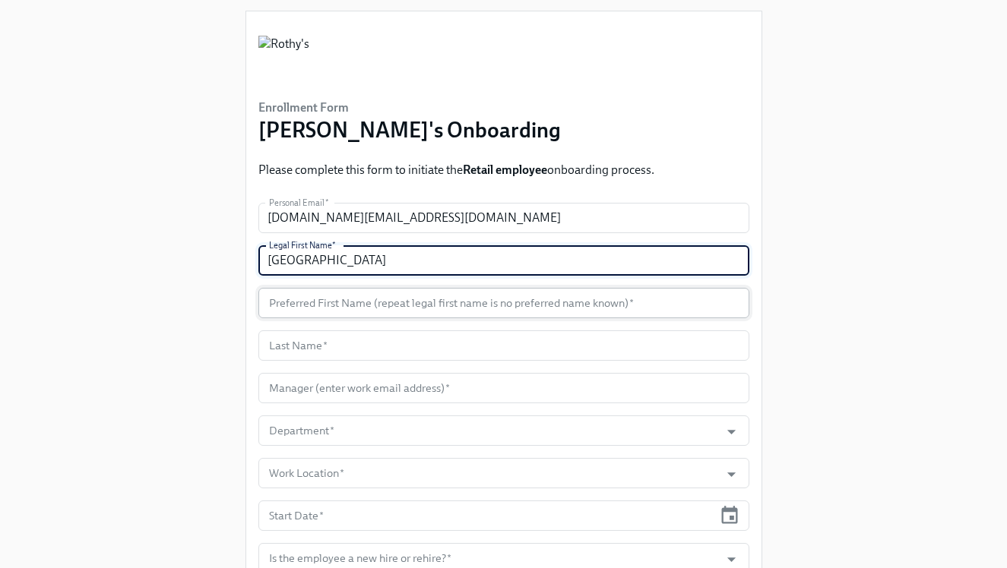
type input "[GEOGRAPHIC_DATA]"
click at [356, 305] on input "text" at bounding box center [503, 303] width 491 height 30
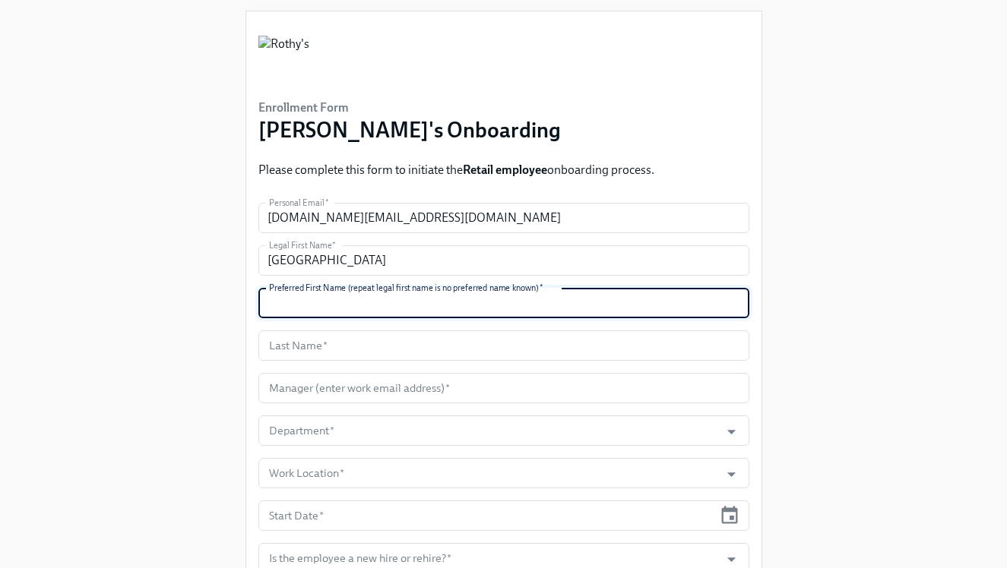
paste input "[GEOGRAPHIC_DATA]"
type input "[GEOGRAPHIC_DATA]"
click at [337, 346] on input "text" at bounding box center [503, 345] width 491 height 30
paste input "[PERSON_NAME]"
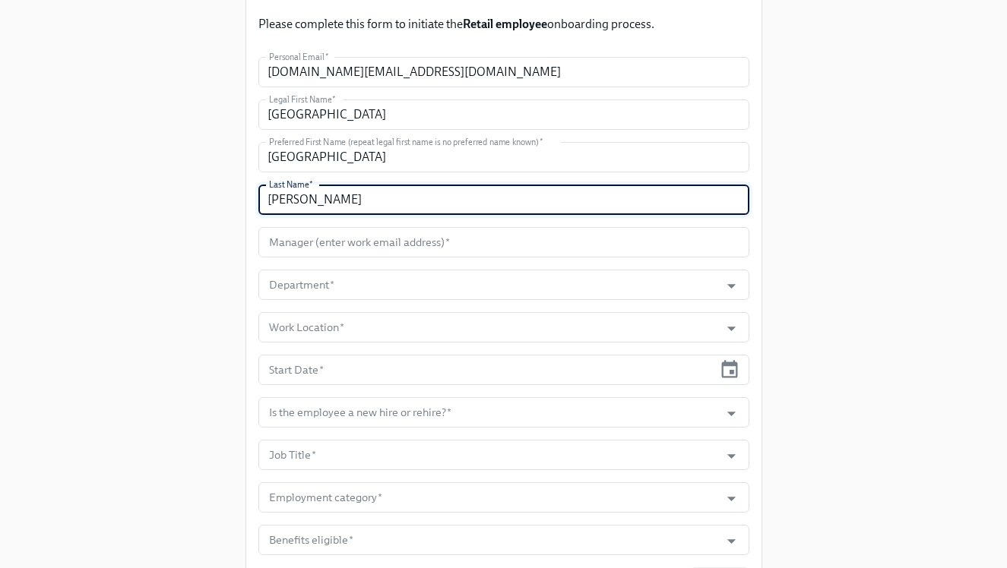
scroll to position [173, 0]
type input "[PERSON_NAME]"
click at [365, 233] on input "text" at bounding box center [503, 241] width 491 height 30
paste input "[EMAIL_ADDRESS][DOMAIN_NAME]"
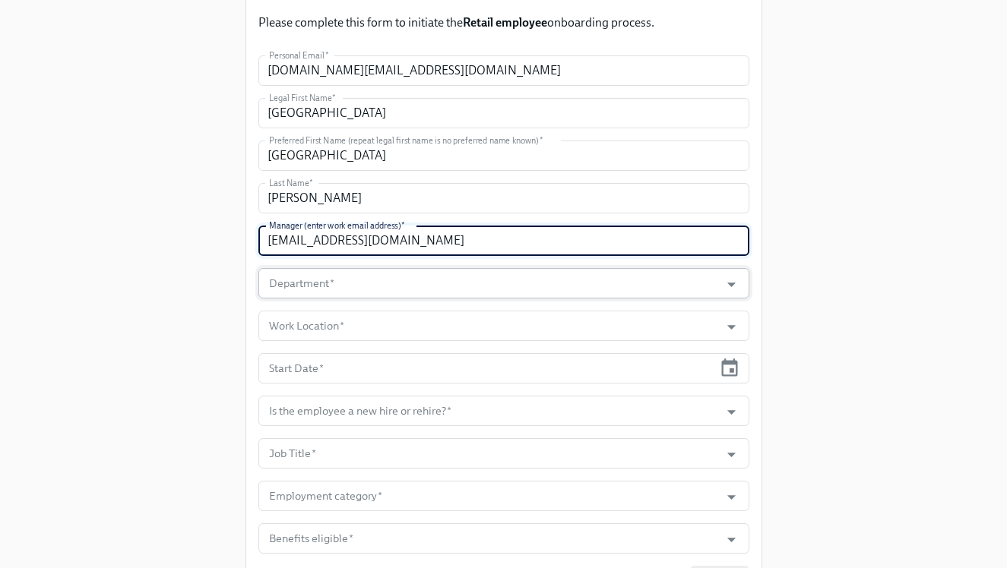
type input "[EMAIL_ADDRESS][DOMAIN_NAME]"
click at [356, 280] on input "Department   *" at bounding box center [489, 283] width 447 height 30
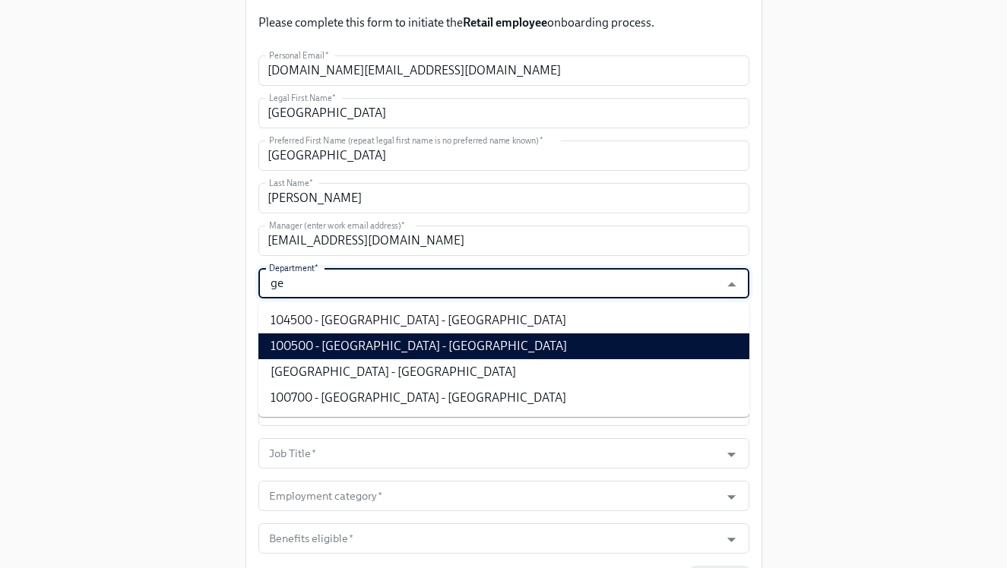
click at [400, 348] on li "100500 - [GEOGRAPHIC_DATA] - [GEOGRAPHIC_DATA]" at bounding box center [503, 347] width 491 height 26
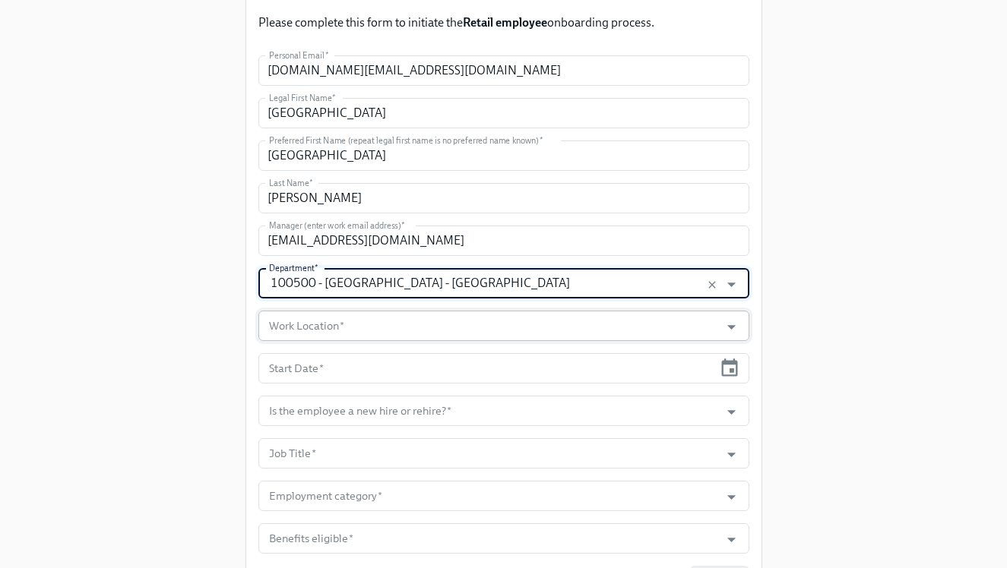
type input "100500 - [GEOGRAPHIC_DATA] - [GEOGRAPHIC_DATA]"
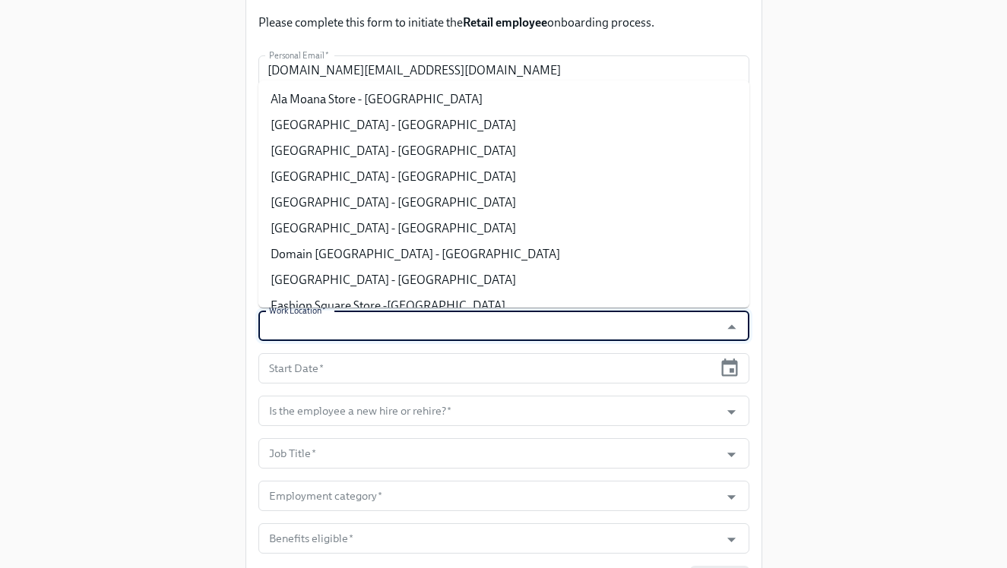
click at [386, 332] on input "Work Location   *" at bounding box center [489, 326] width 447 height 30
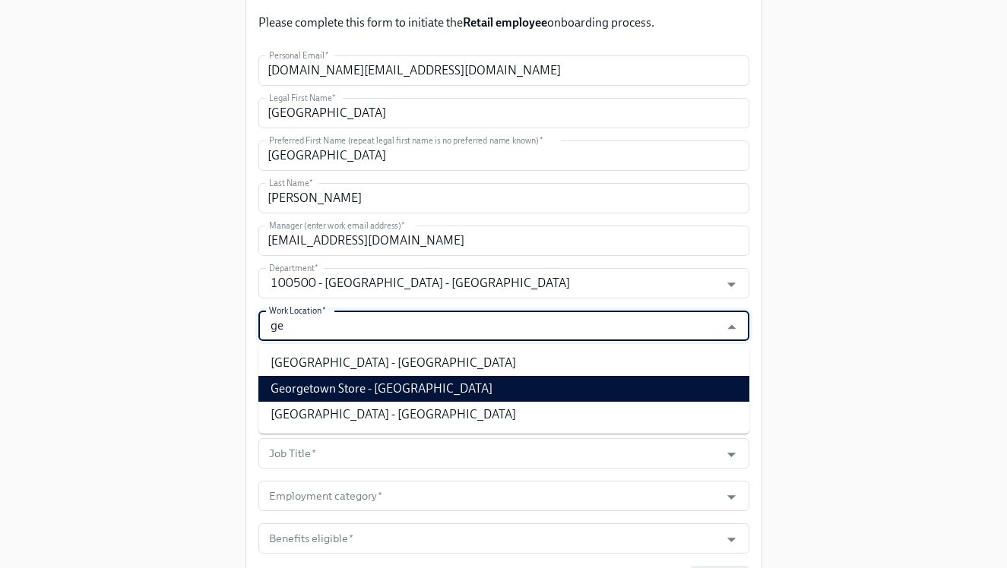
click at [391, 395] on li "Georgetown Store - [GEOGRAPHIC_DATA]" at bounding box center [503, 389] width 491 height 26
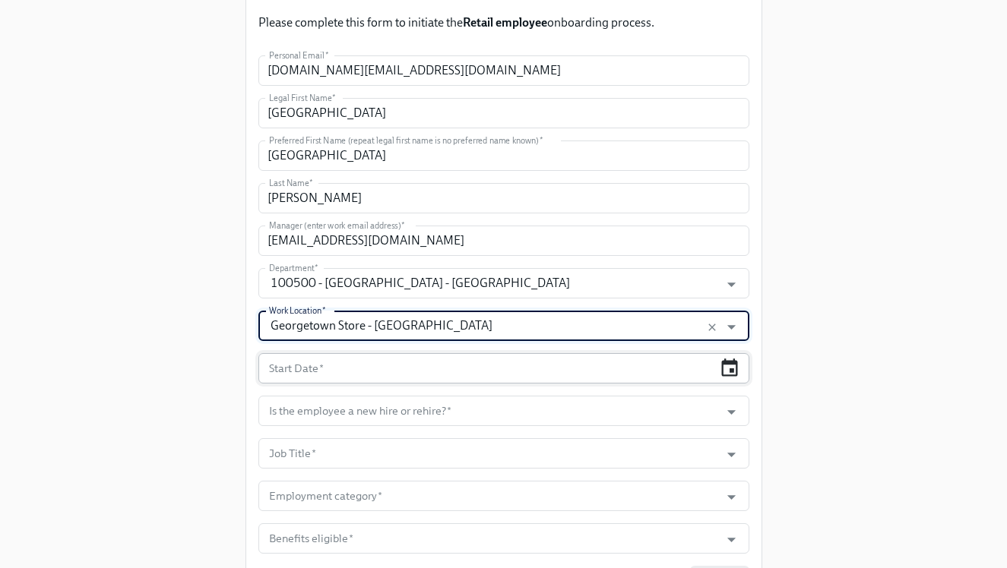
type input "Georgetown Store - [GEOGRAPHIC_DATA]"
click at [732, 371] on icon "button" at bounding box center [730, 367] width 16 height 17
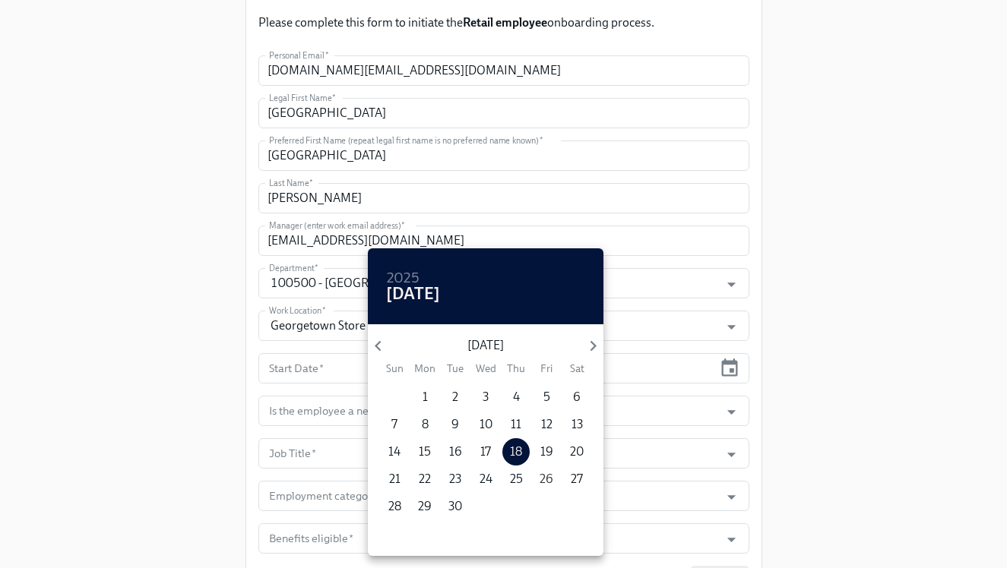
click at [543, 477] on p "26" at bounding box center [546, 479] width 14 height 17
type input "[DATE]"
click at [809, 425] on div at bounding box center [503, 284] width 1007 height 568
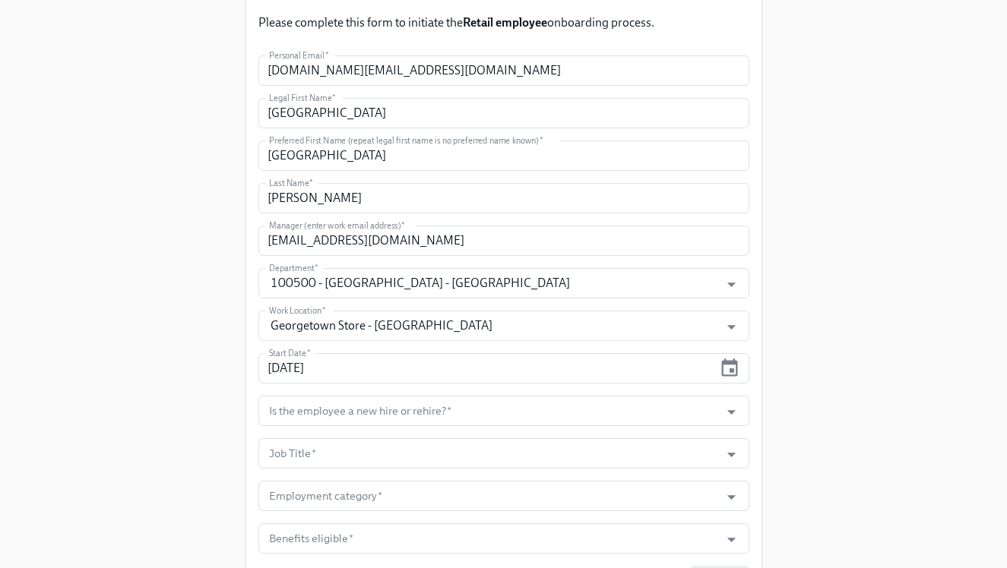
scroll to position [263, 0]
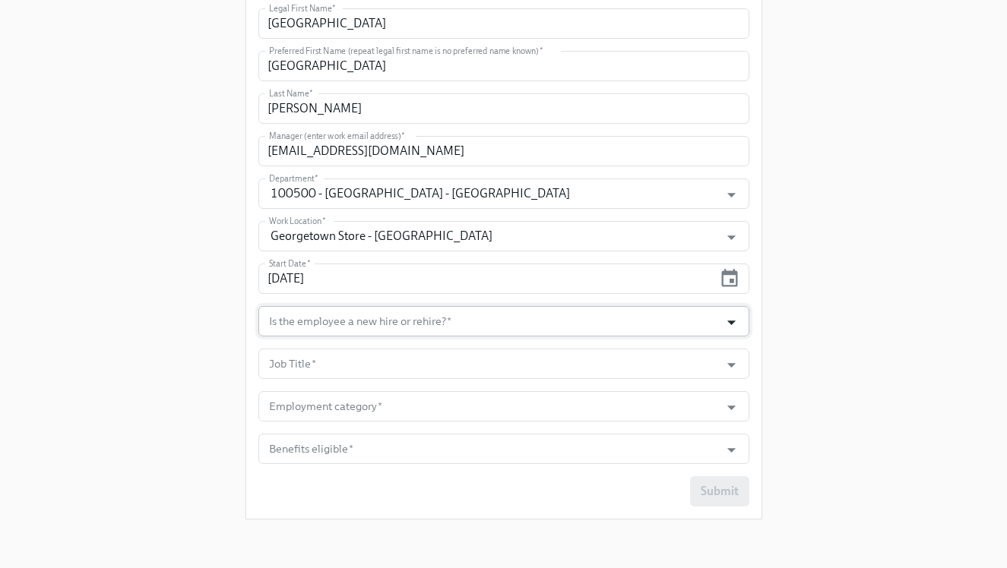
click at [729, 311] on button "Open" at bounding box center [731, 323] width 24 height 24
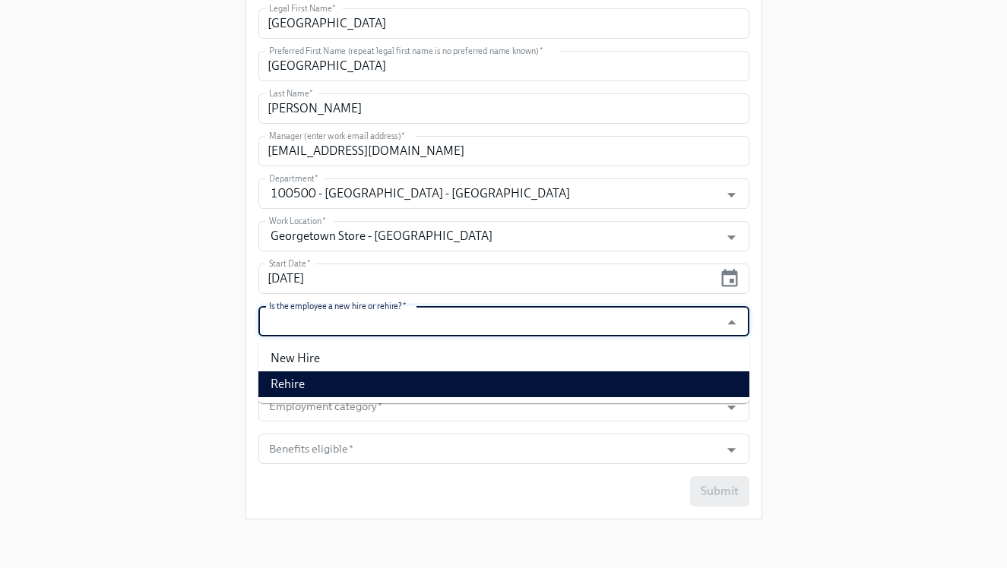
click at [692, 378] on li "Rehire" at bounding box center [503, 384] width 491 height 26
type input "Rehire"
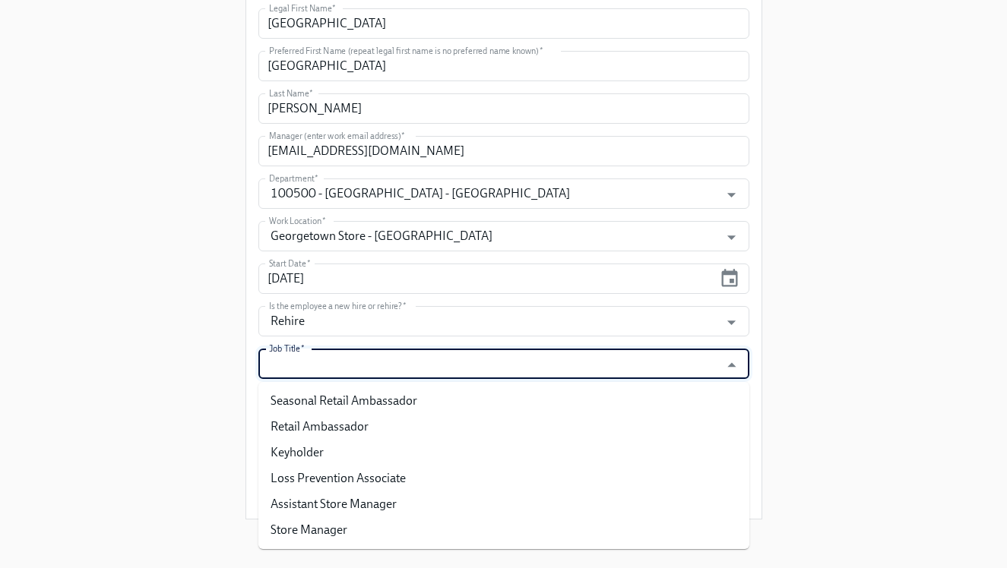
click at [684, 373] on input "Job Title   *" at bounding box center [489, 364] width 447 height 30
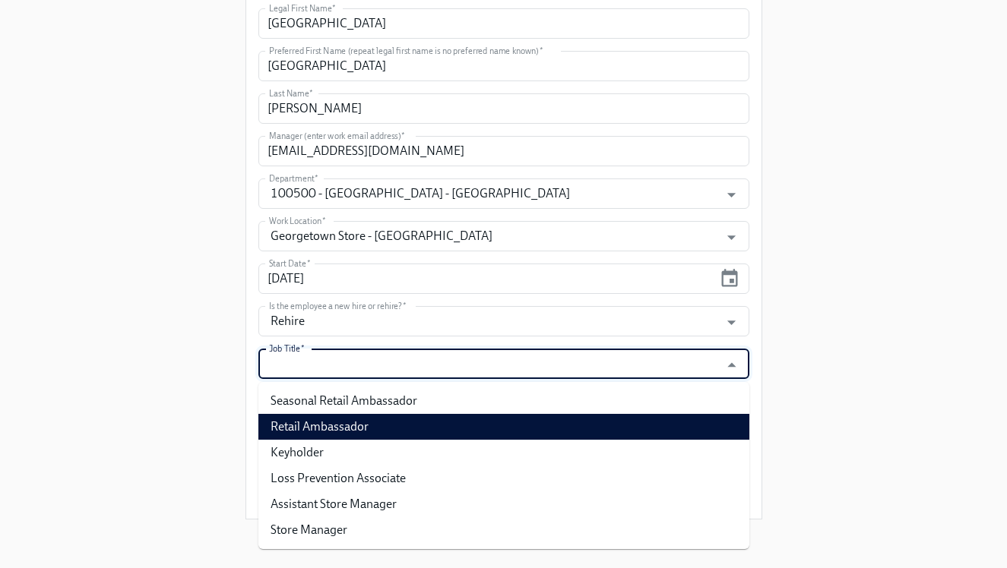
click at [664, 419] on li "Retail Ambassador" at bounding box center [503, 427] width 491 height 26
type input "Retail Ambassador"
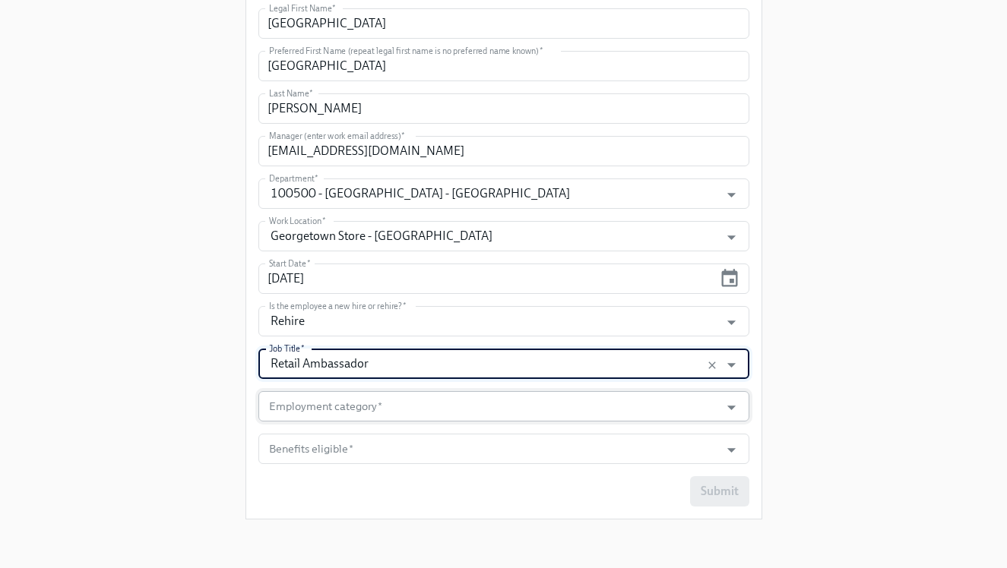
click at [678, 403] on input "Employment category   *" at bounding box center [489, 406] width 447 height 30
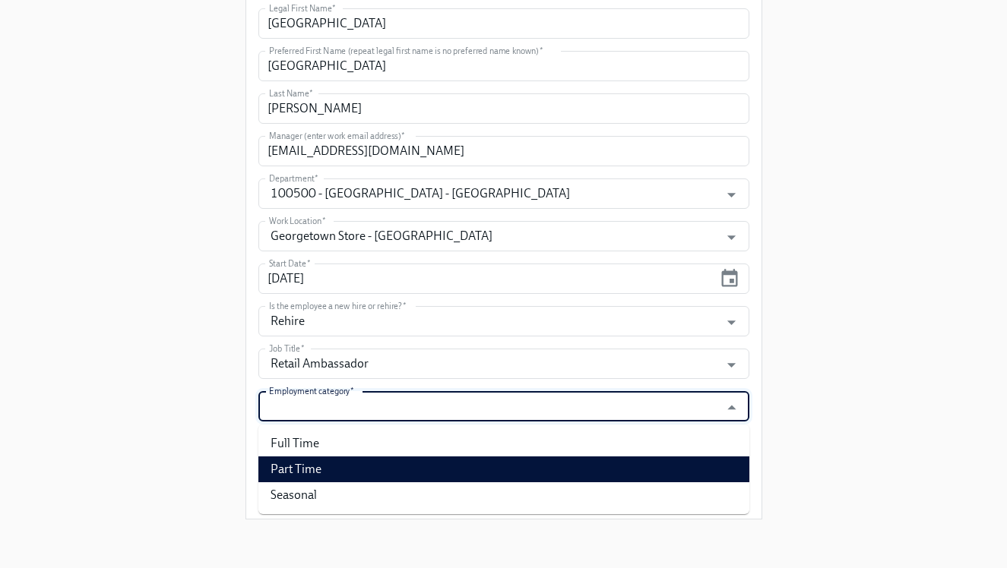
click at [641, 481] on li "Part Time" at bounding box center [503, 470] width 491 height 26
type input "Part Time"
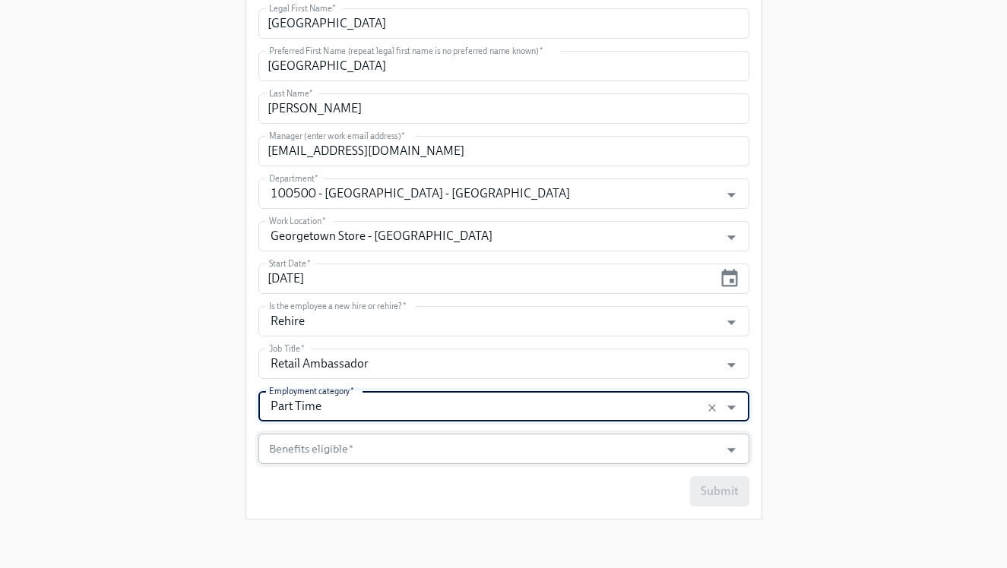
click at [634, 460] on input "Benefits eligible   *" at bounding box center [489, 449] width 447 height 30
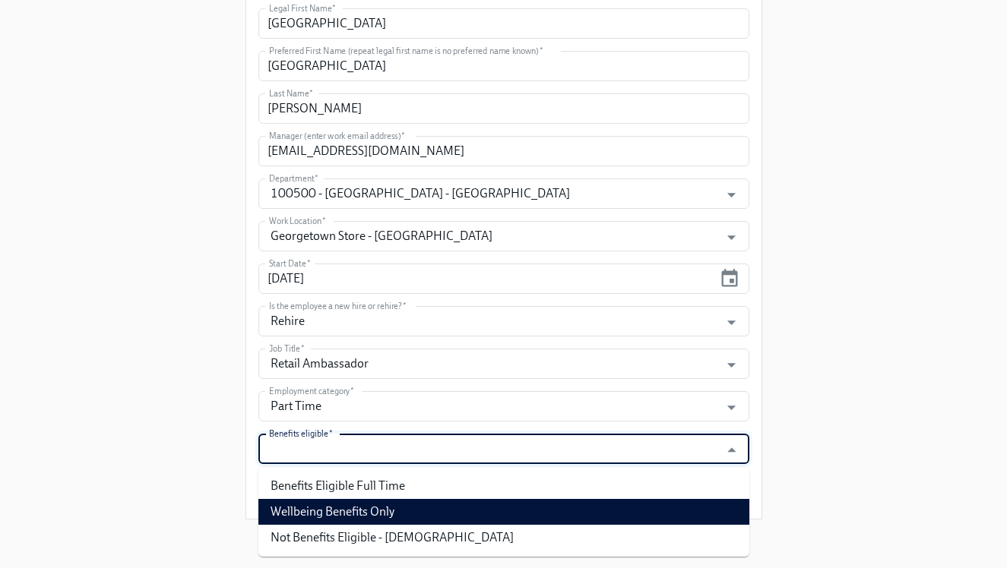
click at [591, 511] on li "Wellbeing Benefits Only" at bounding box center [503, 512] width 491 height 26
type input "Wellbeing Benefits Only"
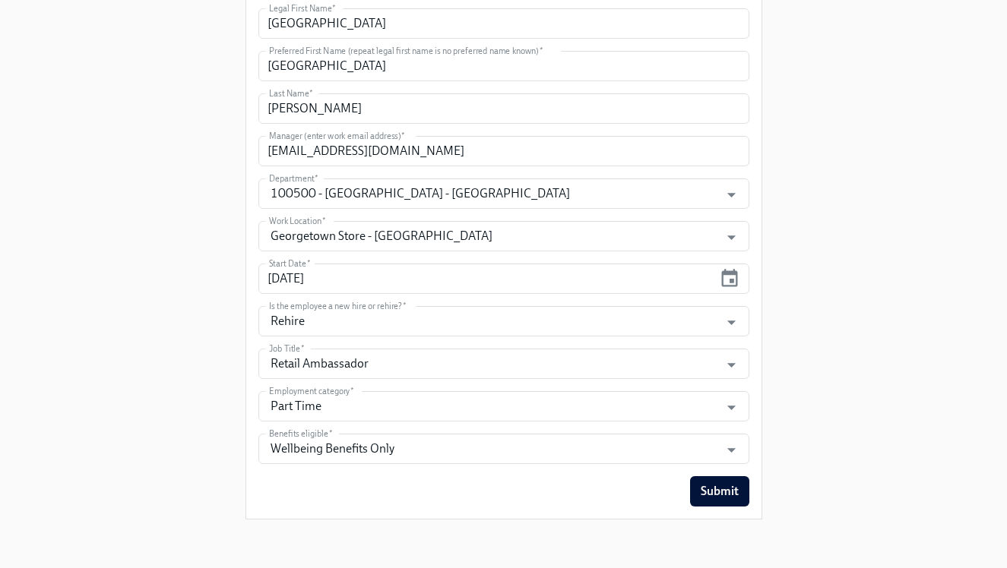
click at [985, 369] on div "Enrollment Form [PERSON_NAME]'s Onboarding Please complete this form to initiat…" at bounding box center [503, 152] width 1007 height 831
click at [732, 503] on button "Submit" at bounding box center [719, 491] width 59 height 30
